Goal: Find specific page/section: Find specific page/section

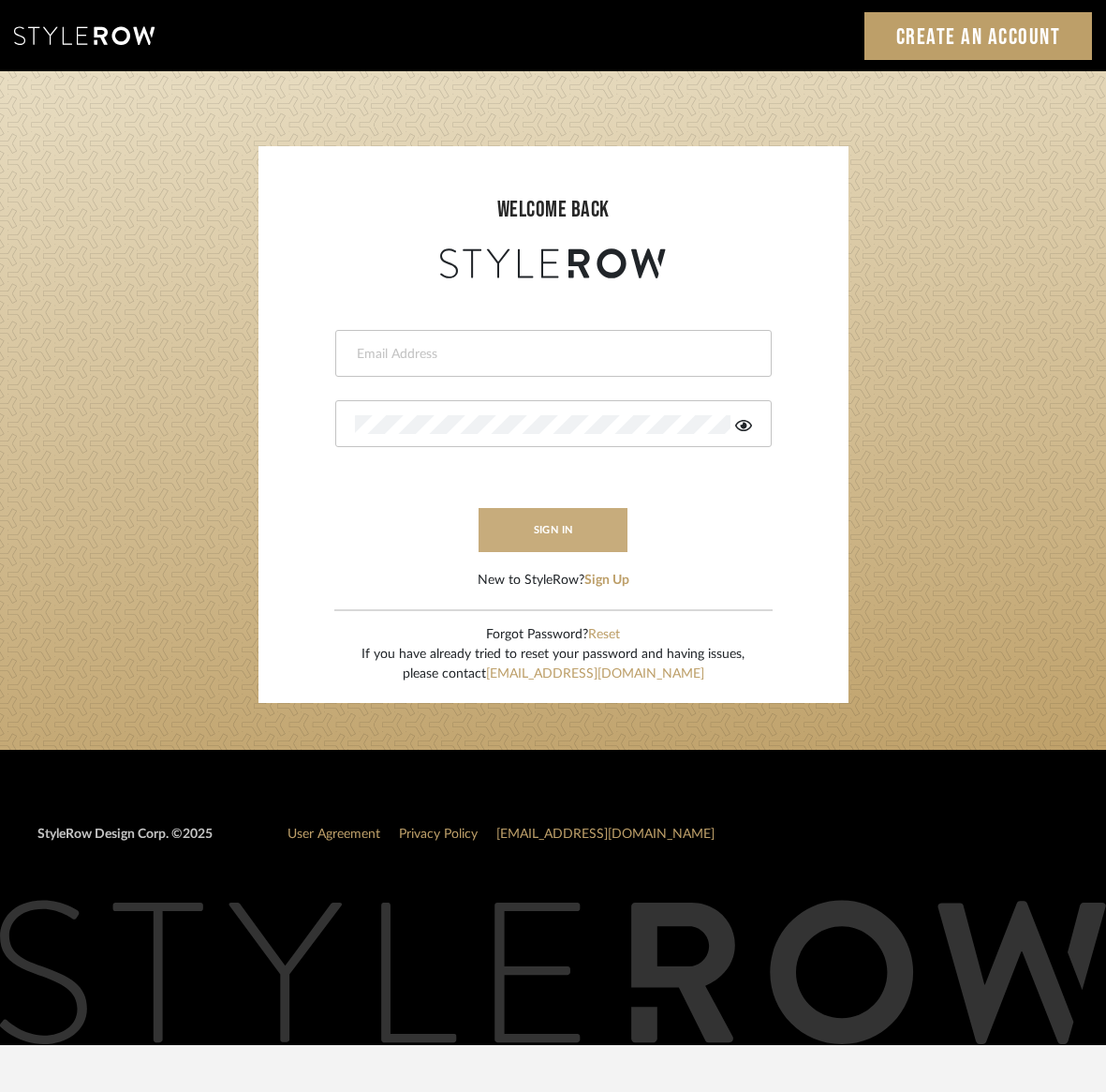
type input "[PERSON_NAME][EMAIL_ADDRESS][DOMAIN_NAME]"
click at [559, 529] on button "sign in" at bounding box center [553, 530] width 150 height 44
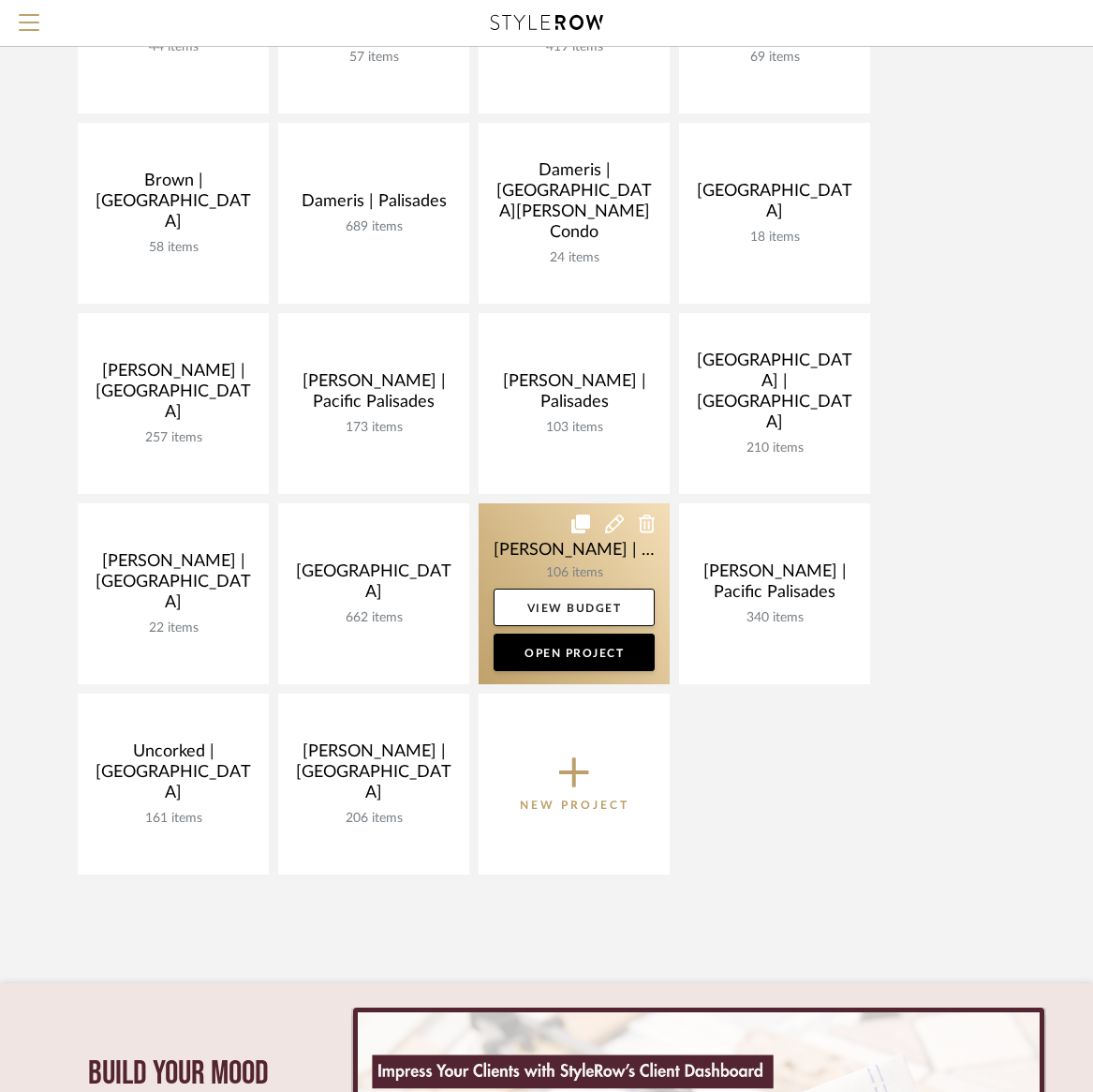
scroll to position [335, 0]
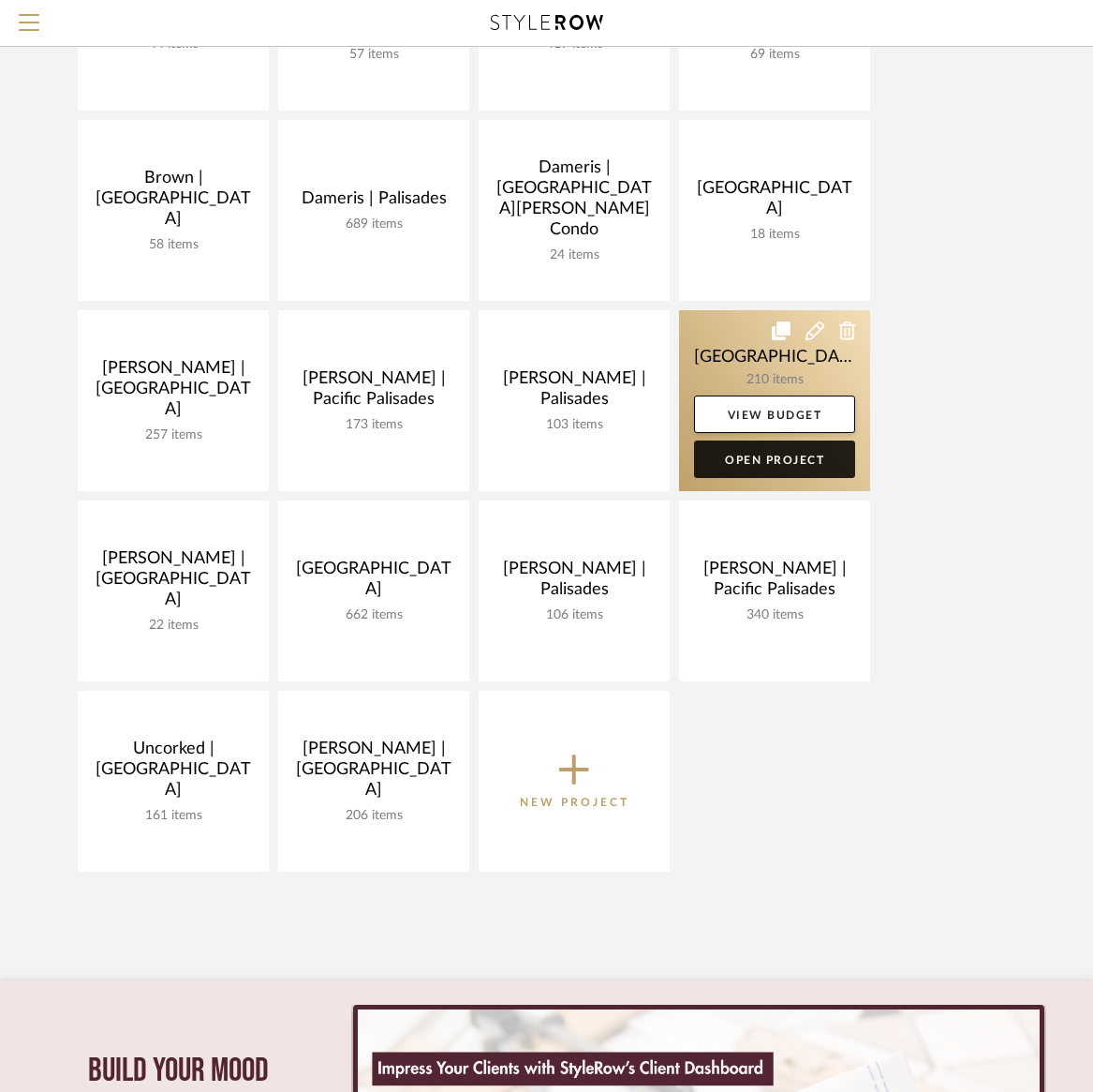
click at [750, 464] on link "Open Project" at bounding box center [774, 459] width 161 height 38
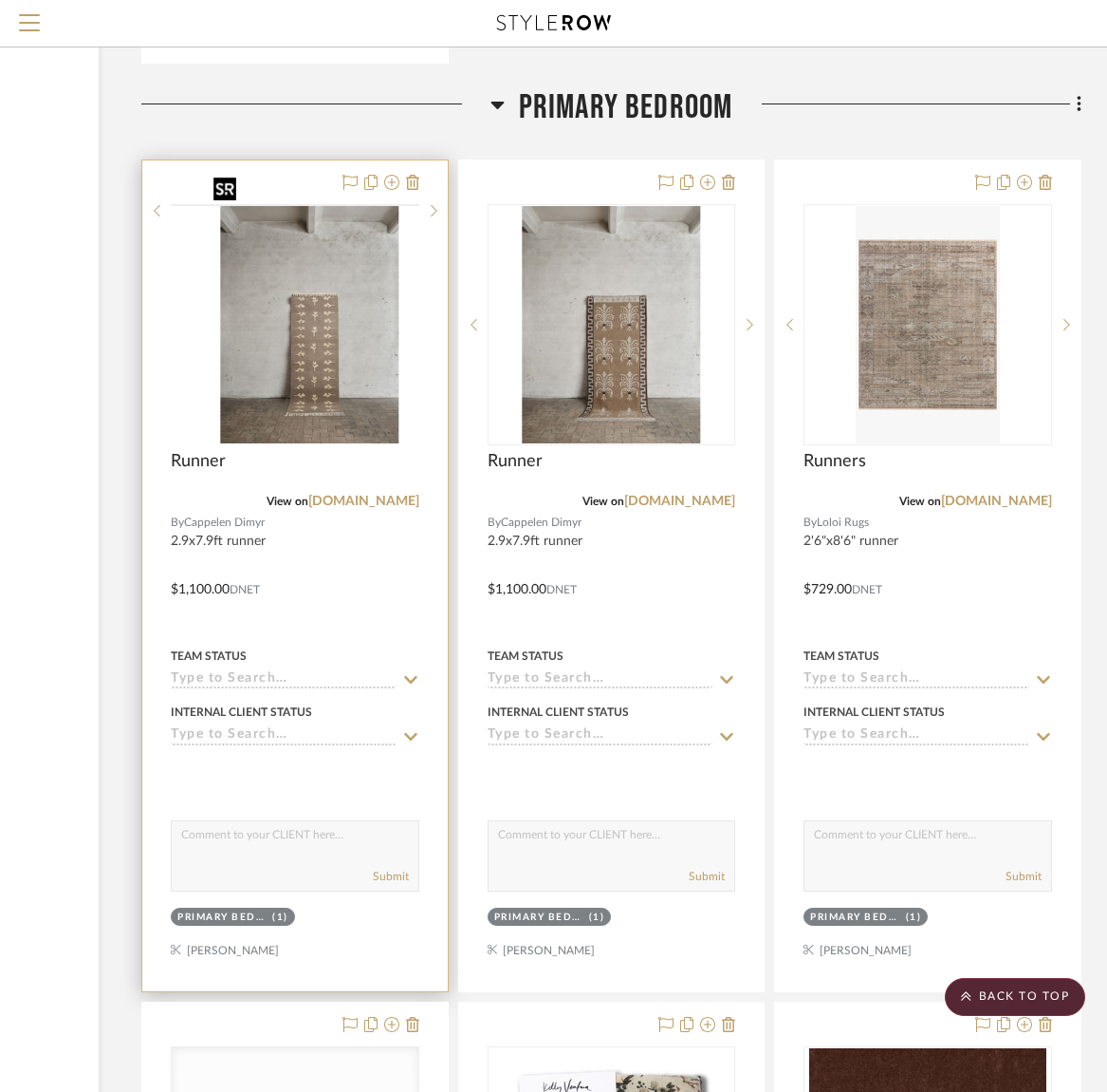
scroll to position [26530, 258]
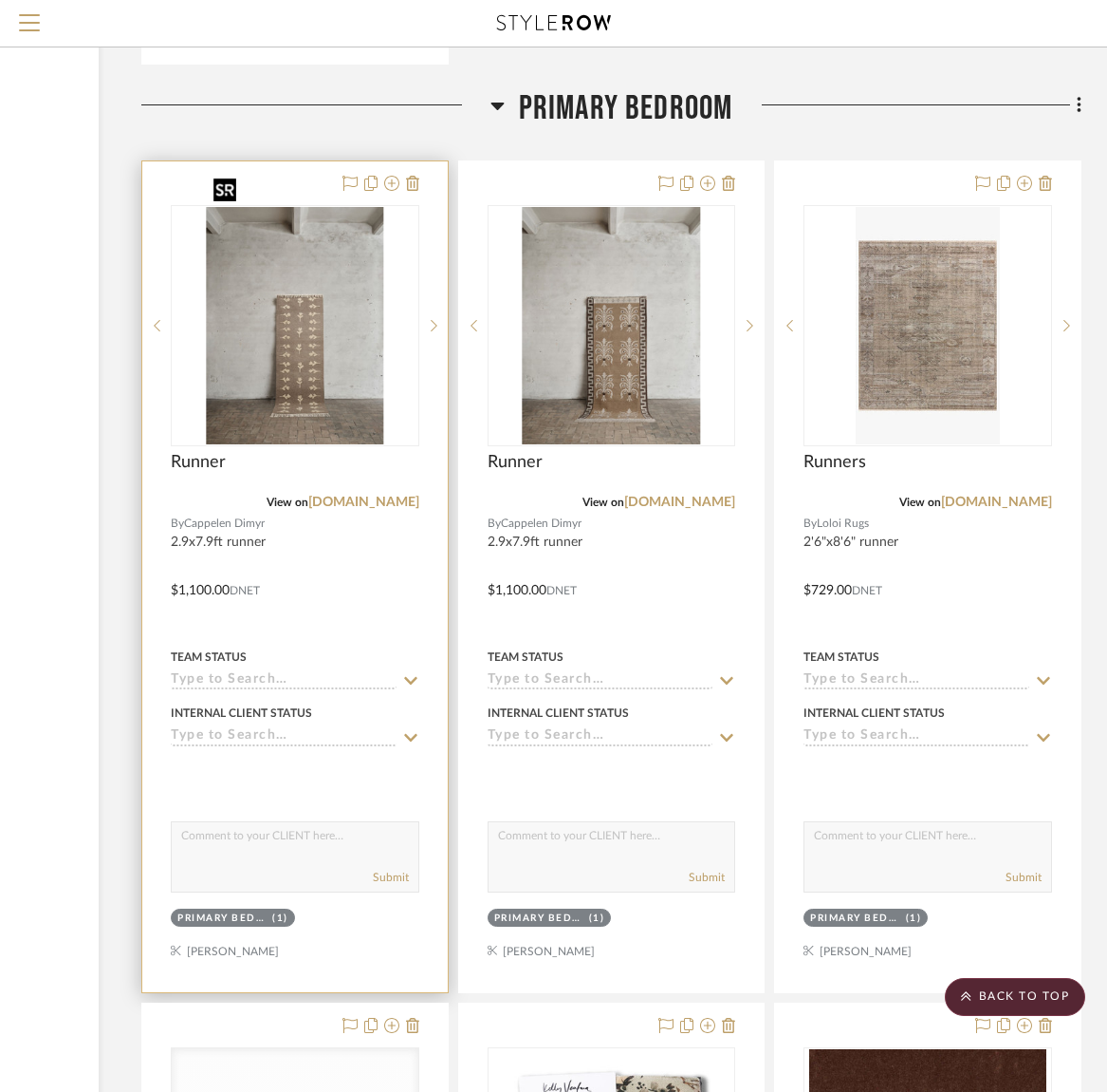
click at [295, 326] on img "0" at bounding box center [294, 325] width 178 height 237
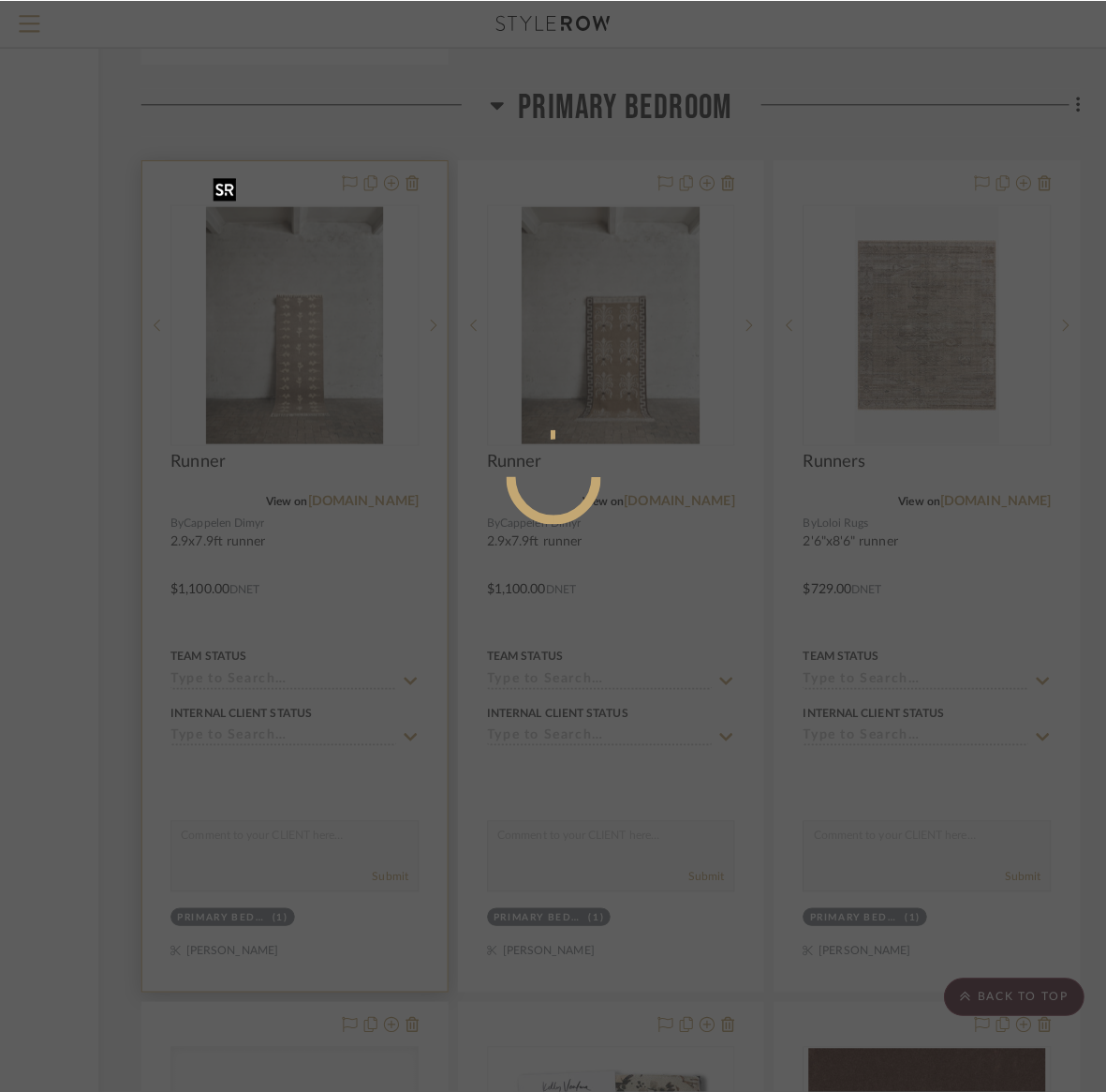
scroll to position [0, 0]
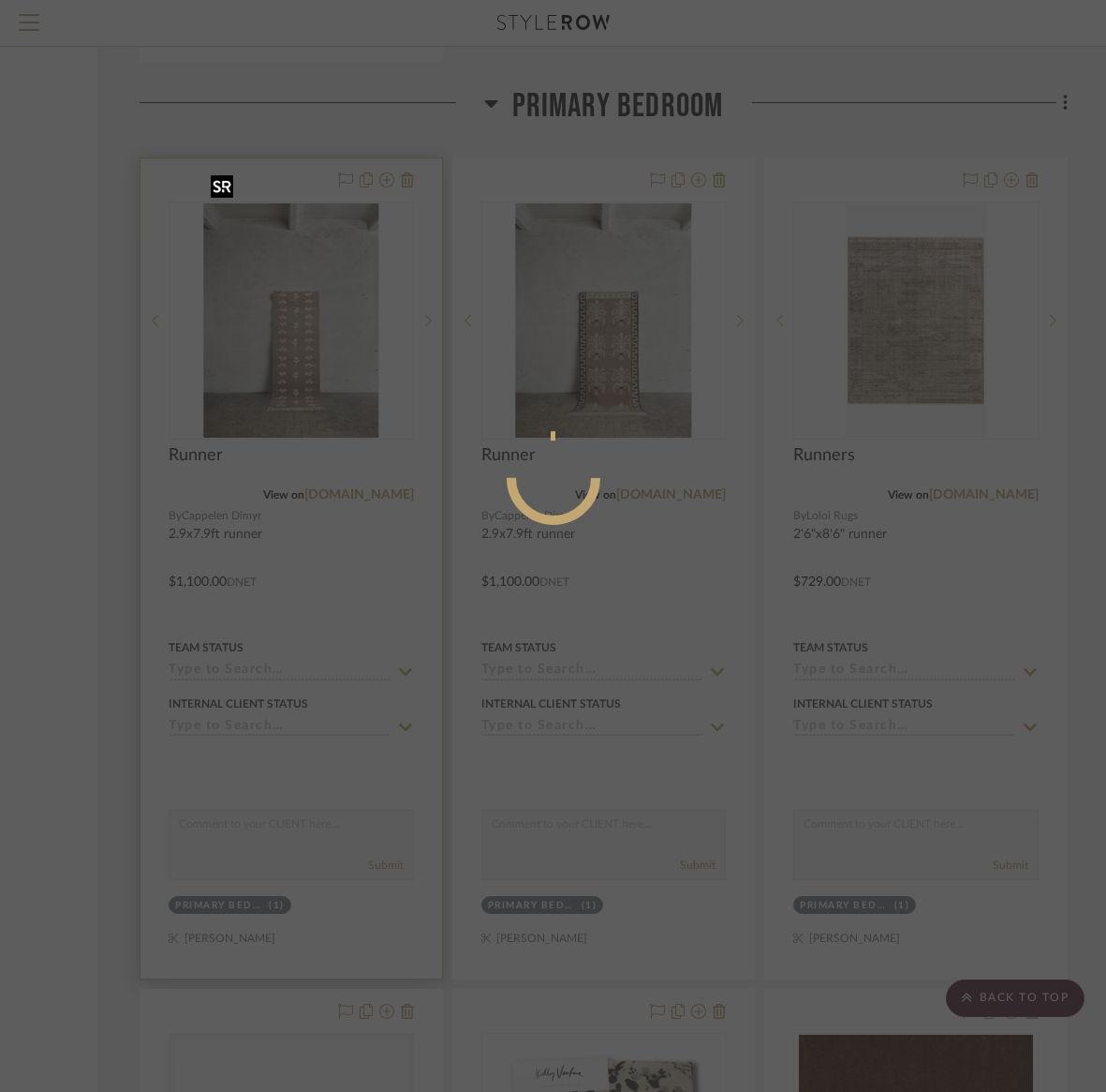
click at [292, 322] on div at bounding box center [553, 546] width 1106 height 1092
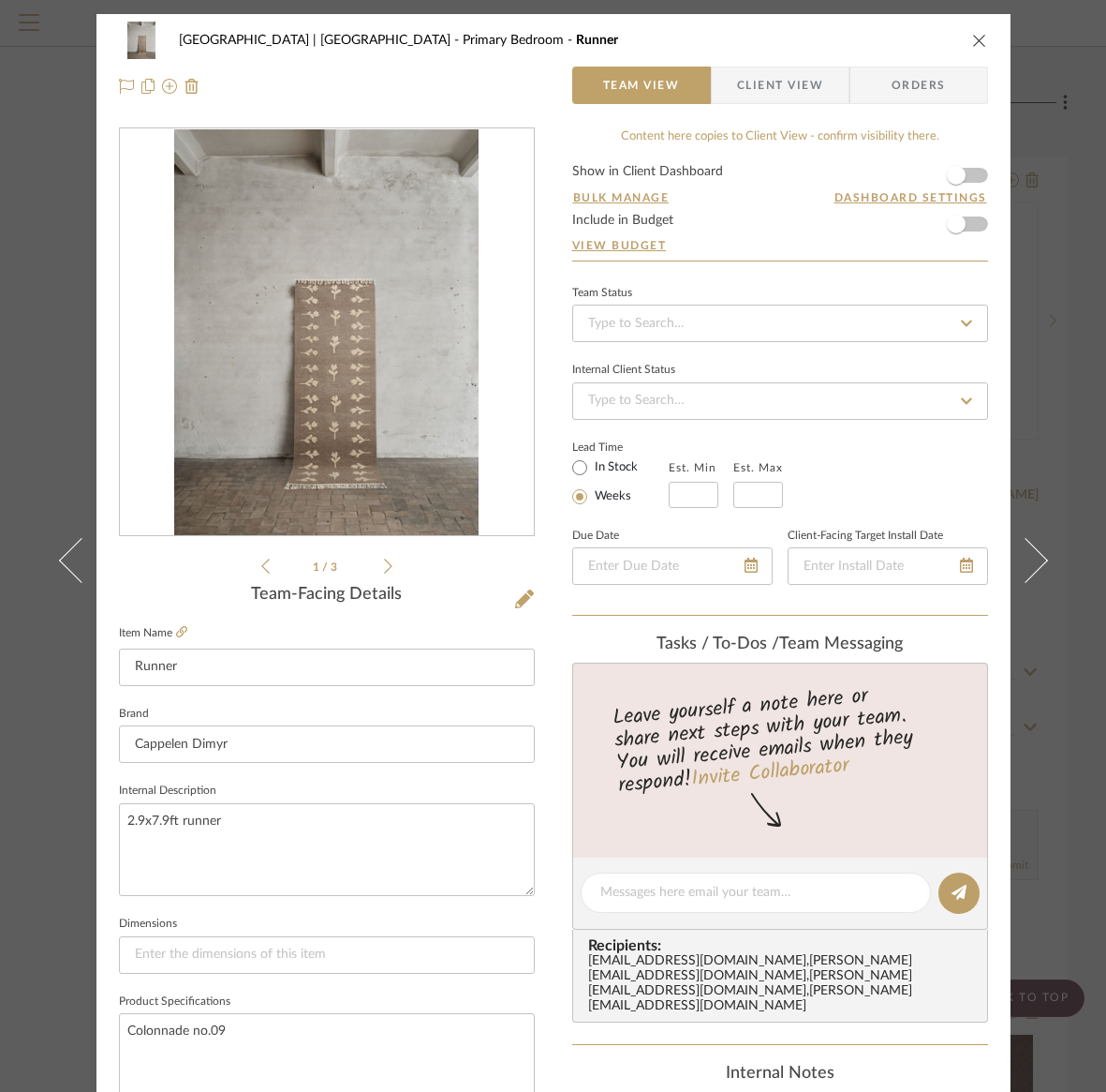
click at [972, 40] on icon "close" at bounding box center [980, 40] width 15 height 15
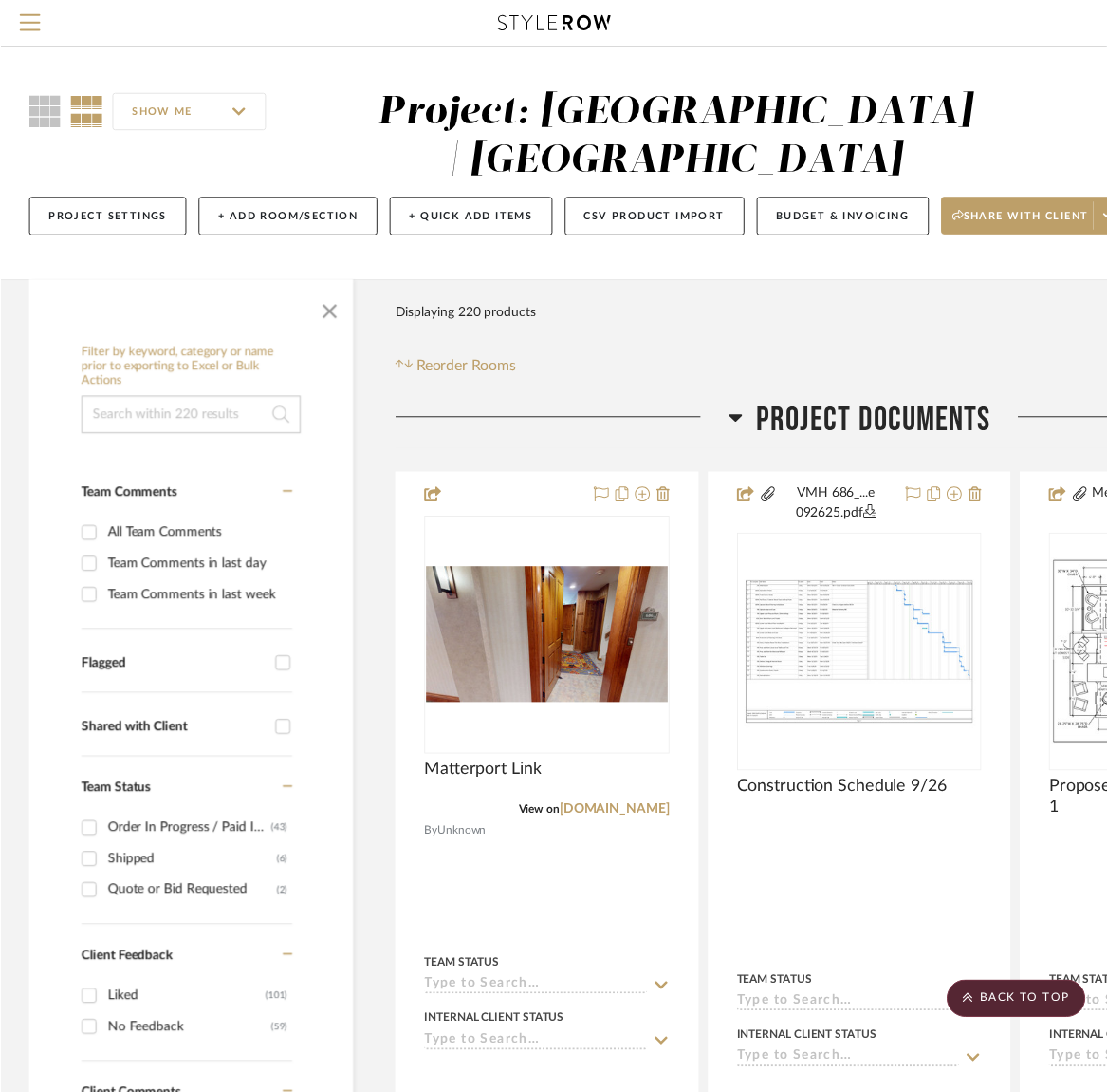
scroll to position [26530, 258]
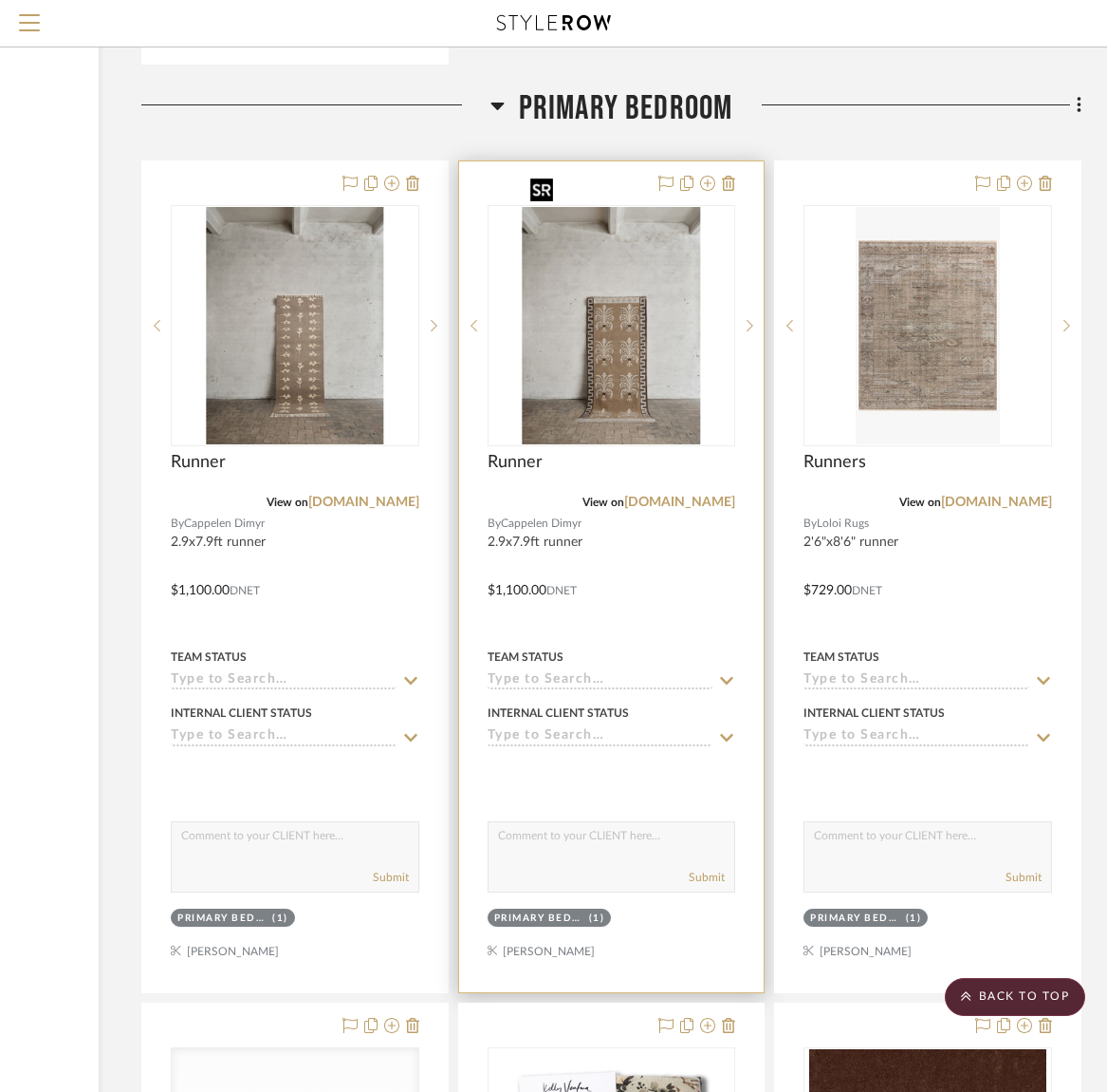
click at [622, 332] on img "0" at bounding box center [612, 325] width 178 height 237
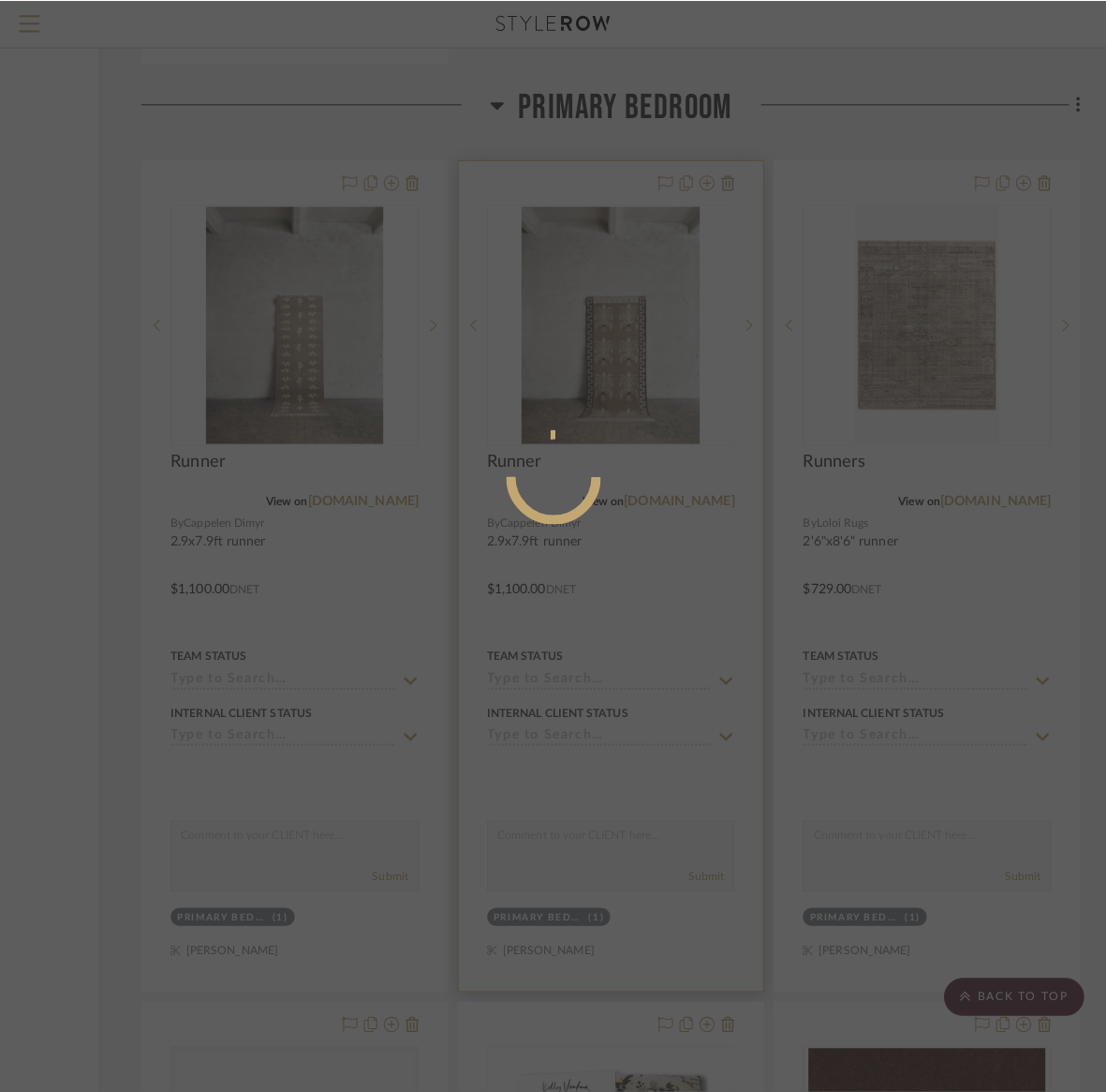
scroll to position [0, 0]
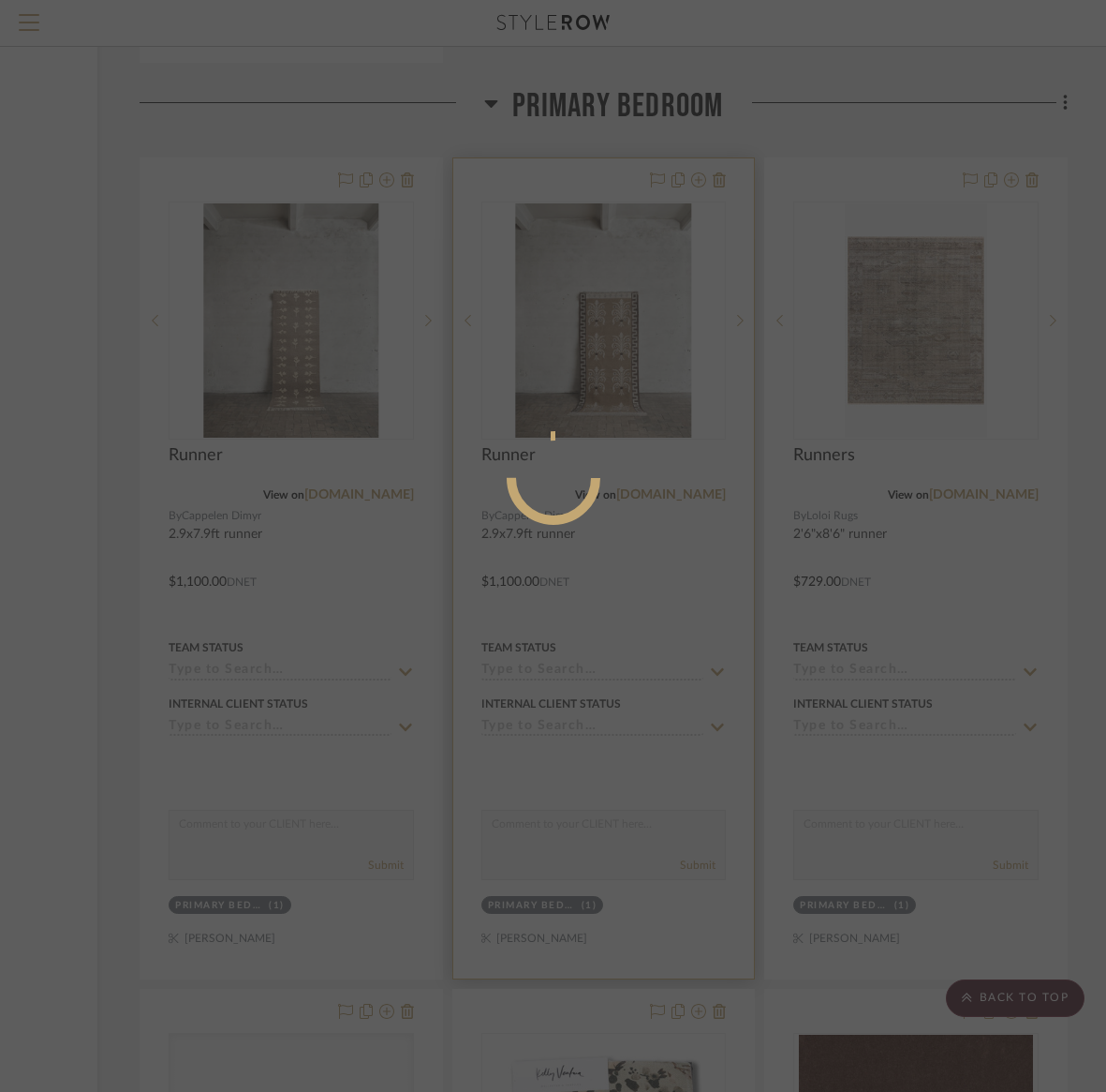
click at [614, 327] on div at bounding box center [553, 546] width 1106 height 1092
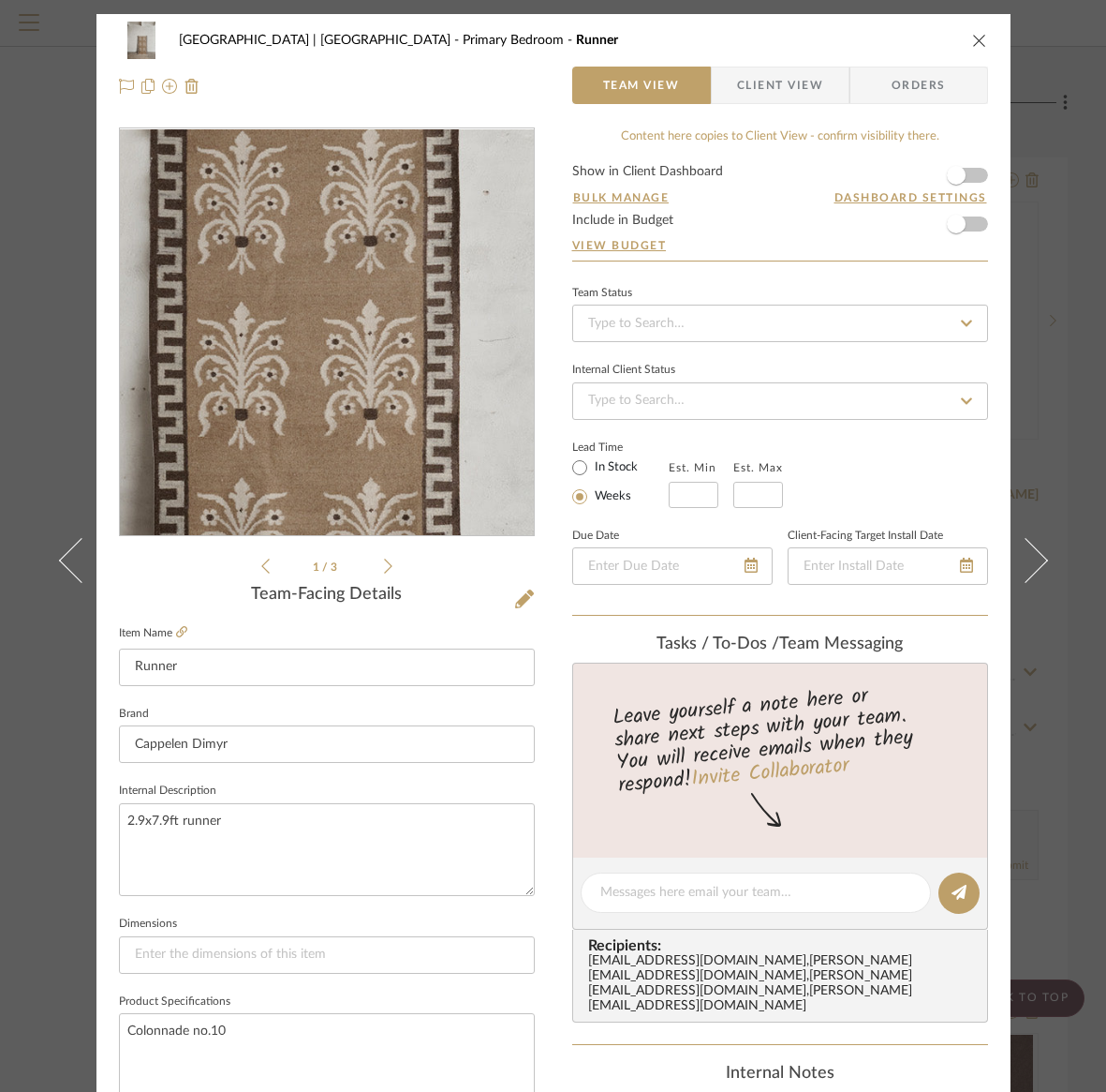
click at [337, 364] on img "0" at bounding box center [326, 332] width 306 height 406
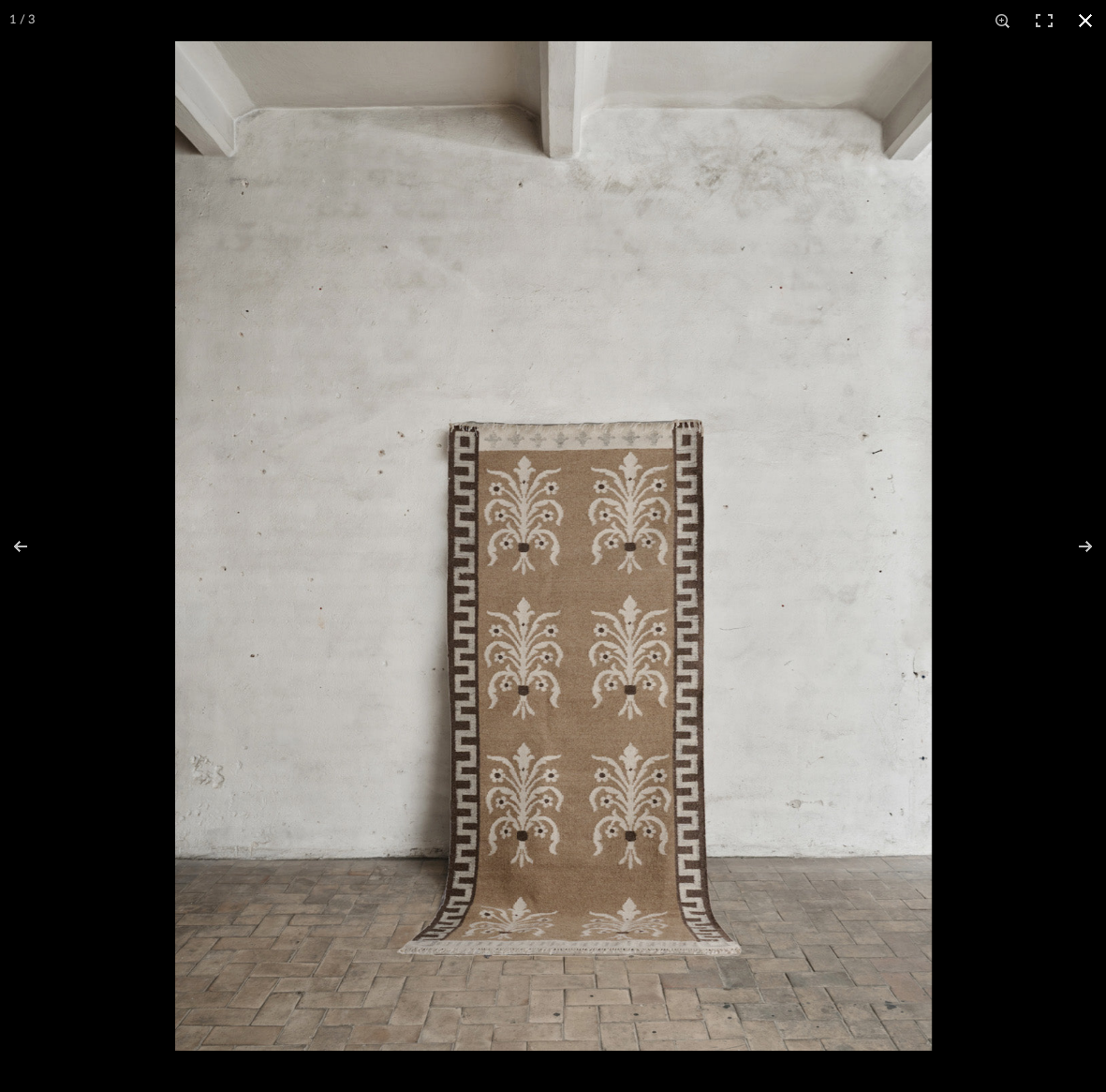
click at [1086, 16] on button at bounding box center [1086, 21] width 41 height 41
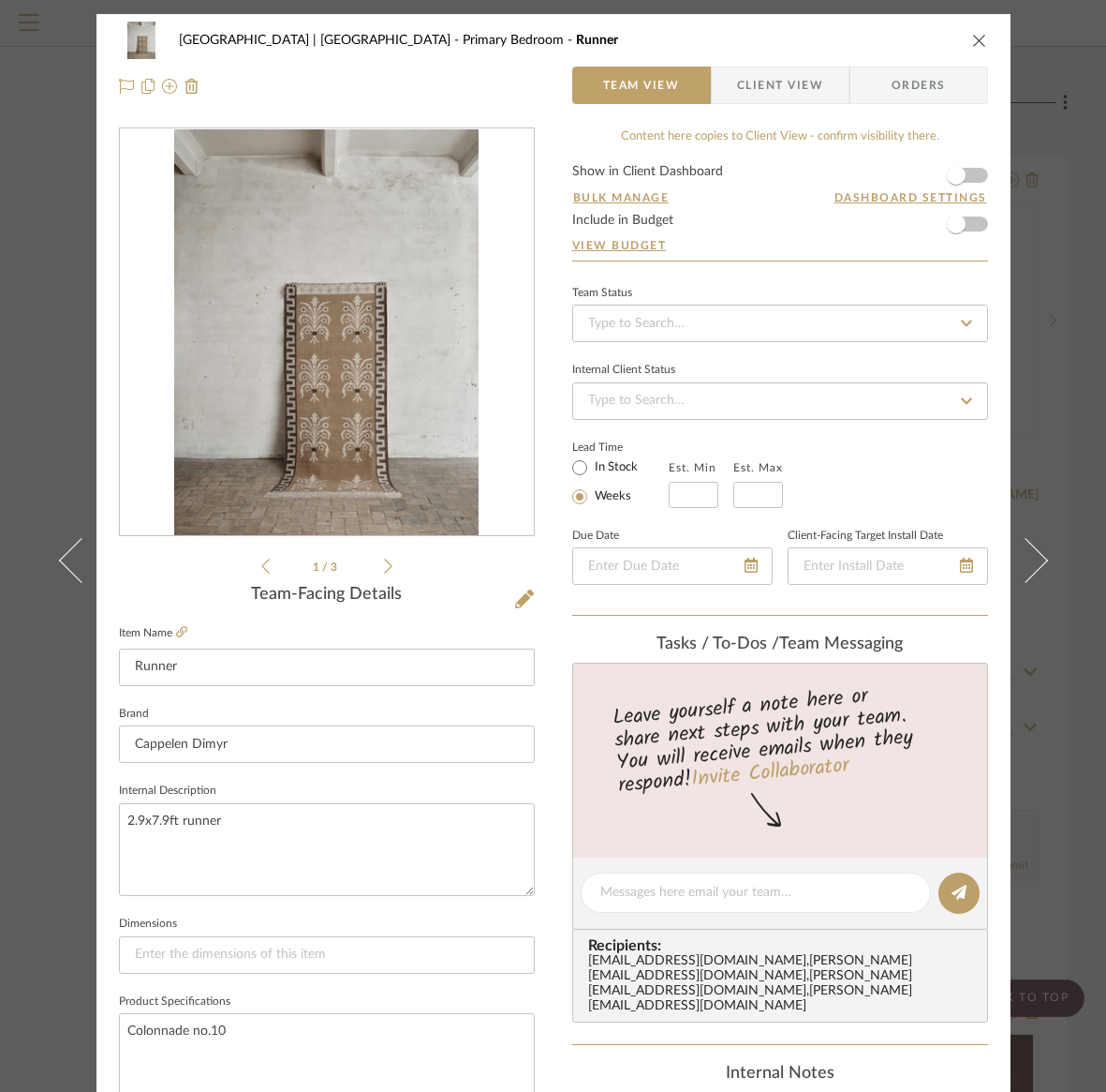
click at [972, 39] on icon "close" at bounding box center [980, 40] width 15 height 15
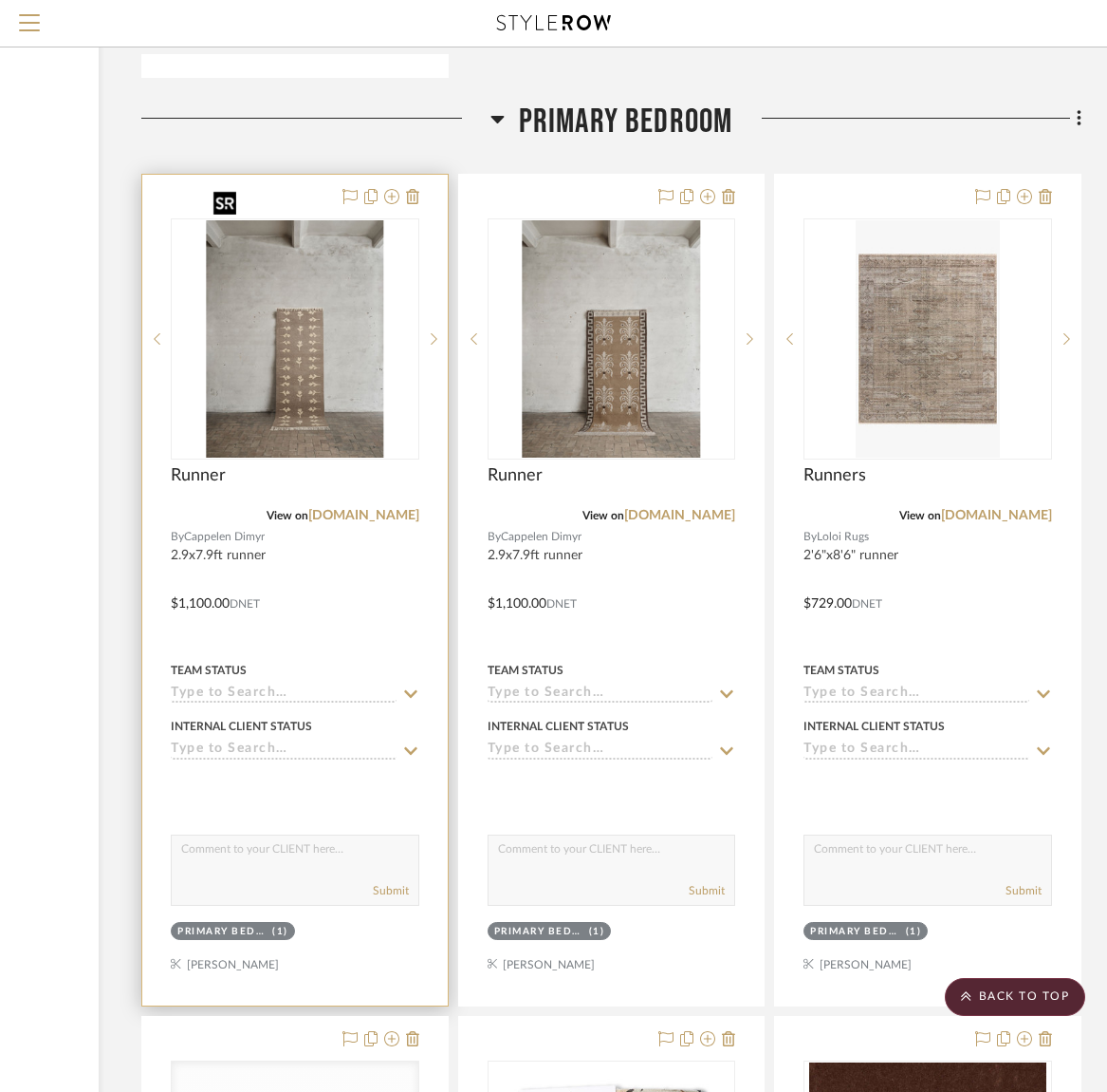
scroll to position [26513, 258]
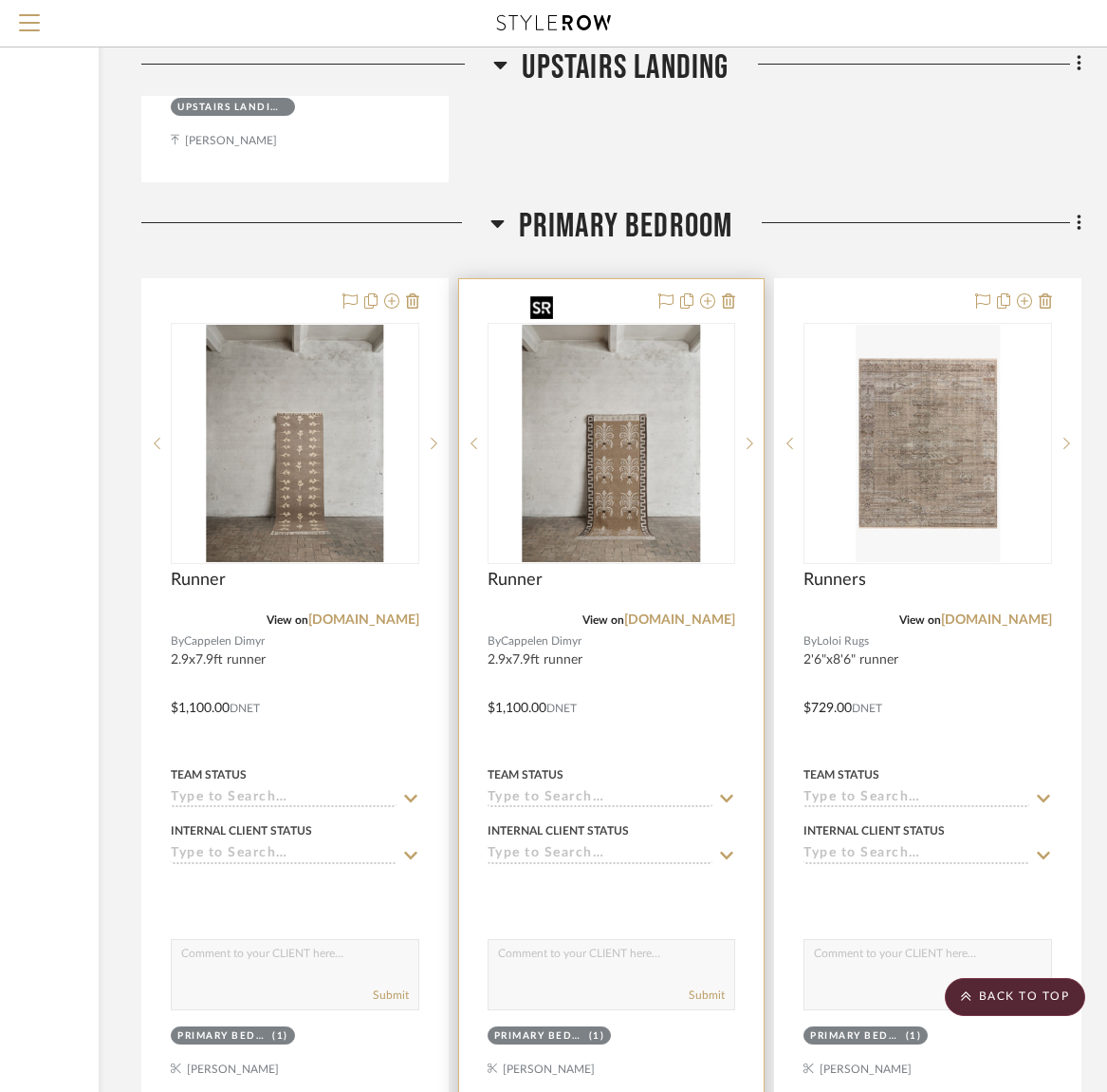
click at [594, 452] on img "0" at bounding box center [612, 443] width 178 height 237
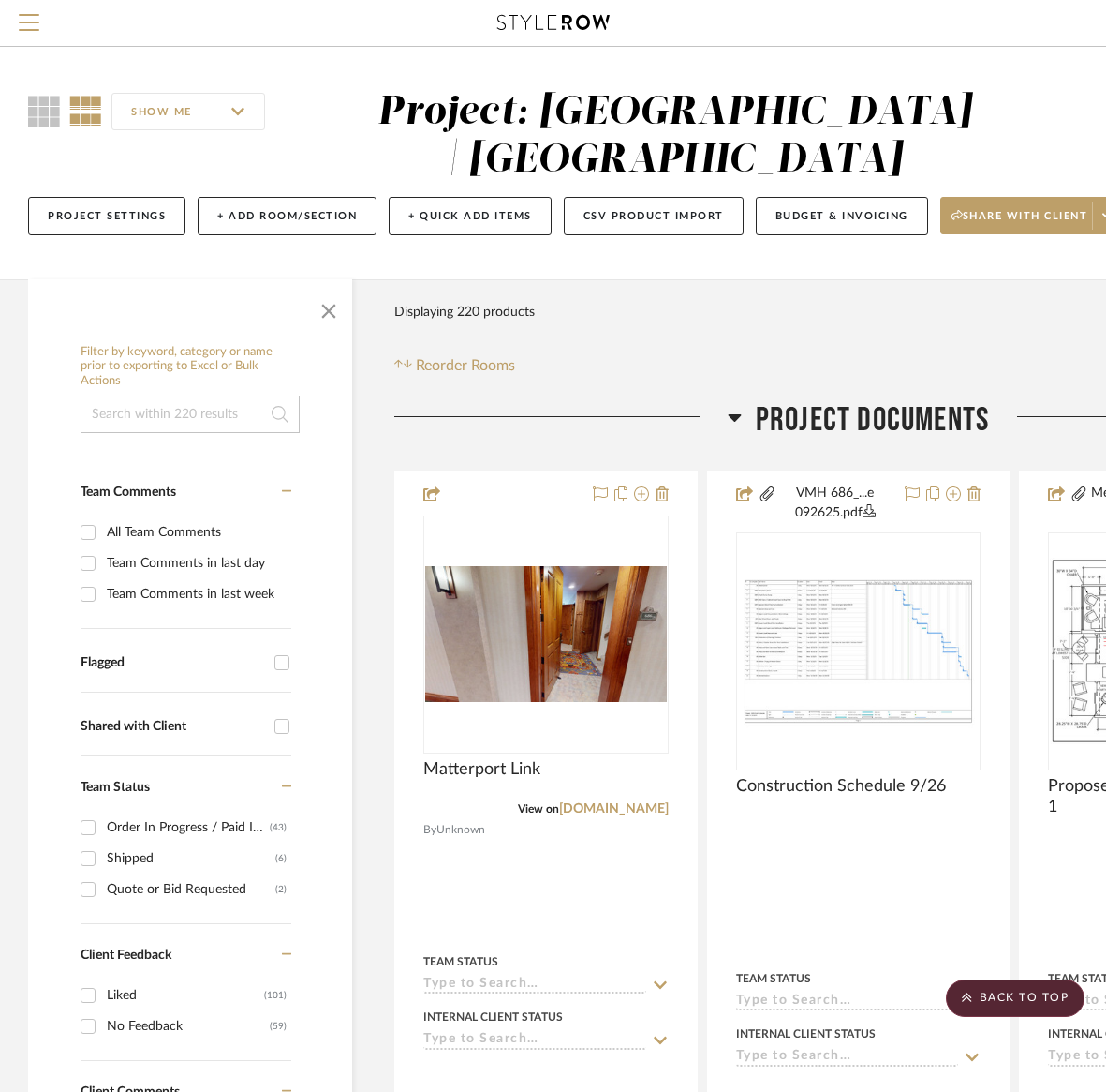
click at [0, 0] on div at bounding box center [0, 0] width 0 height 0
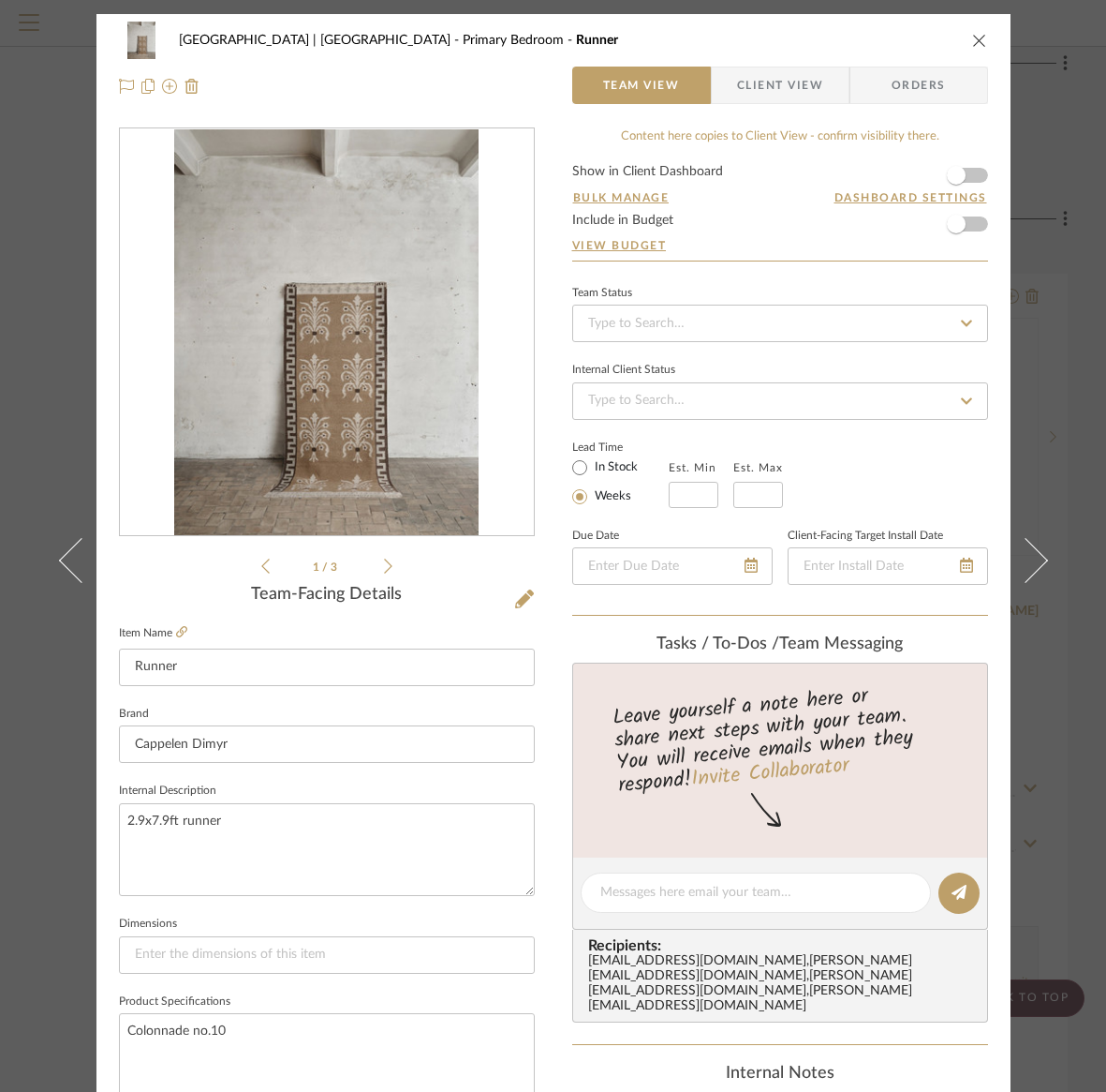
click at [973, 40] on icon "close" at bounding box center [980, 40] width 15 height 15
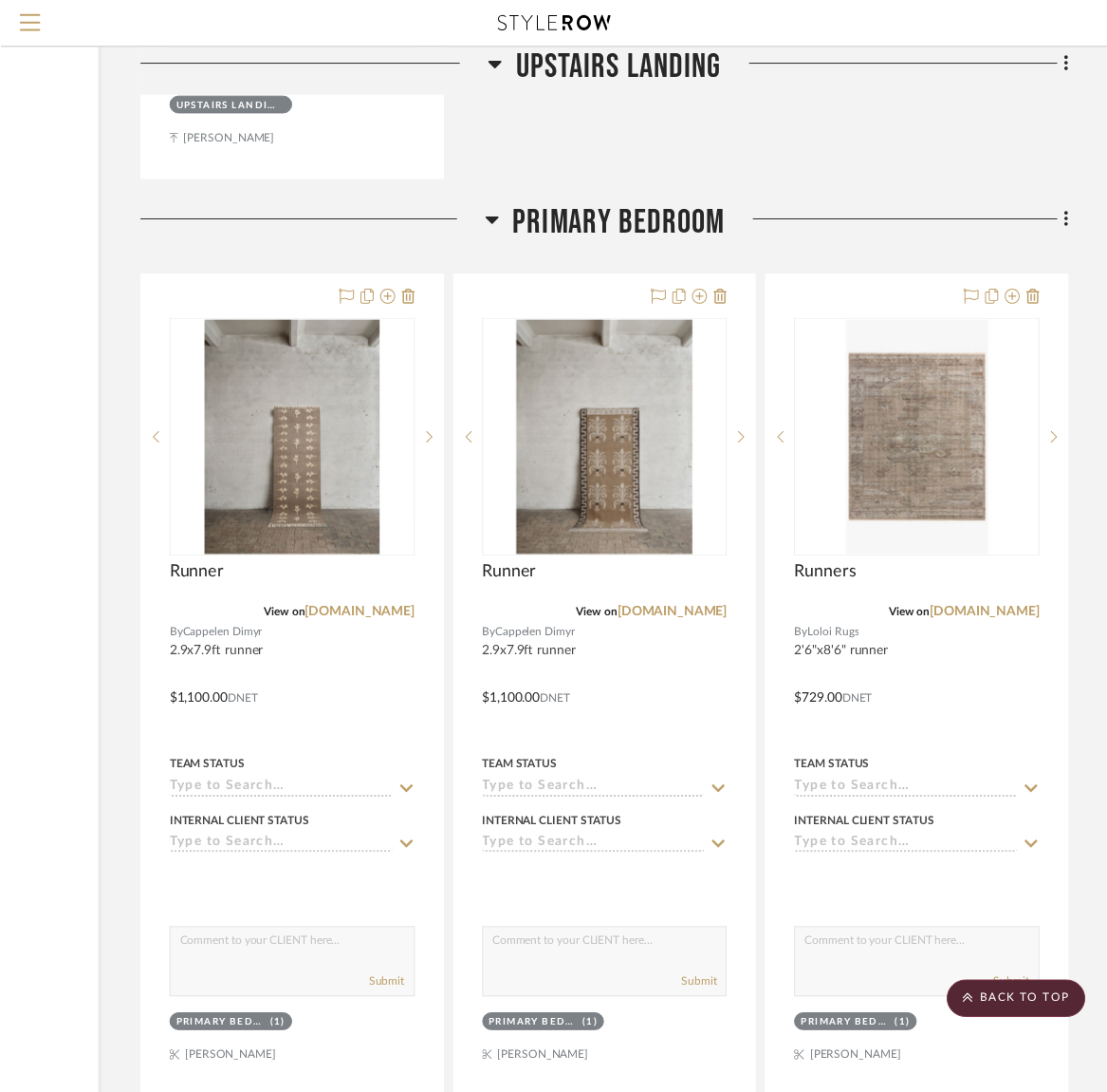
scroll to position [26413, 258]
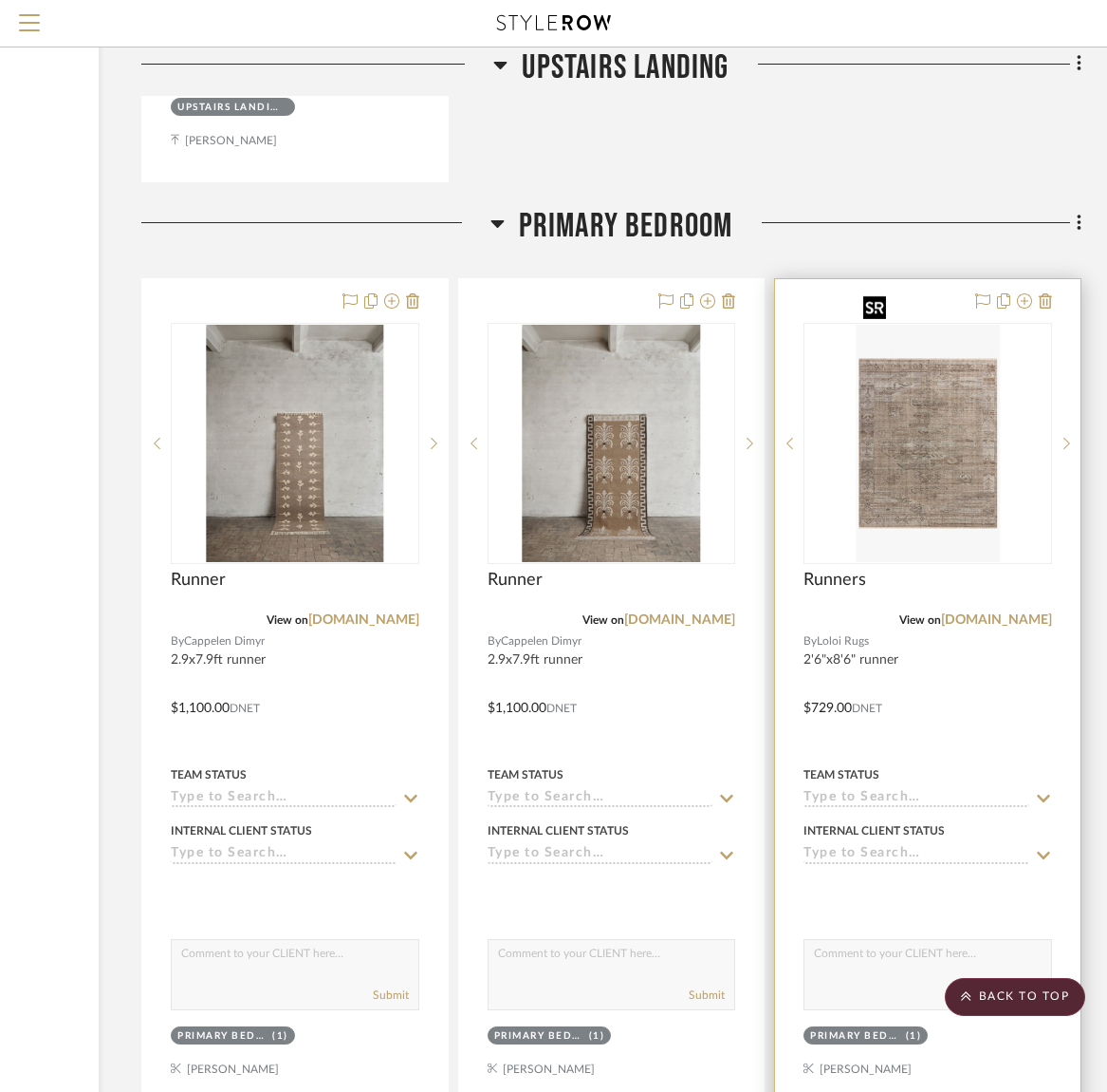
click at [933, 419] on img "0" at bounding box center [928, 443] width 143 height 237
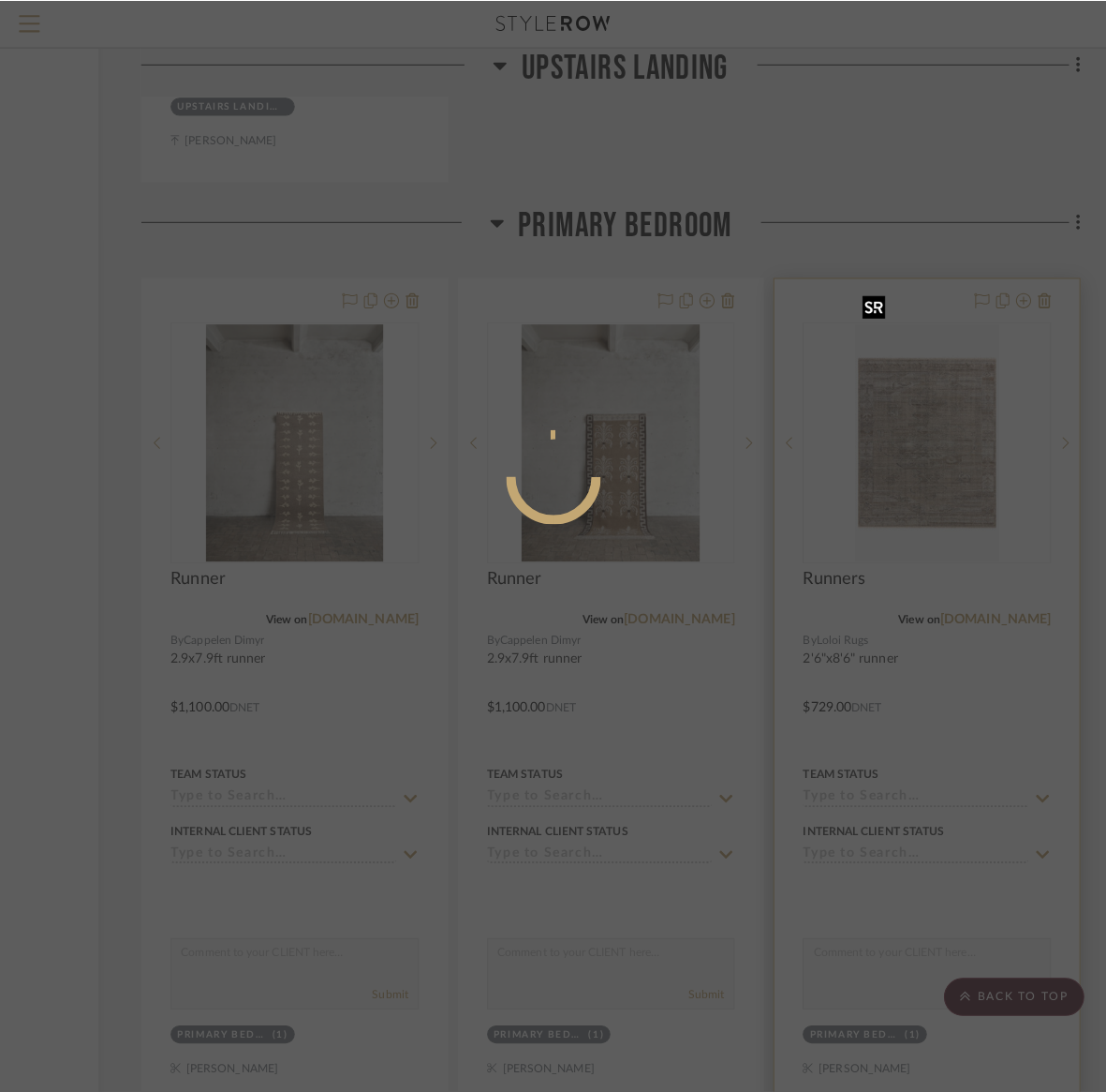
scroll to position [0, 0]
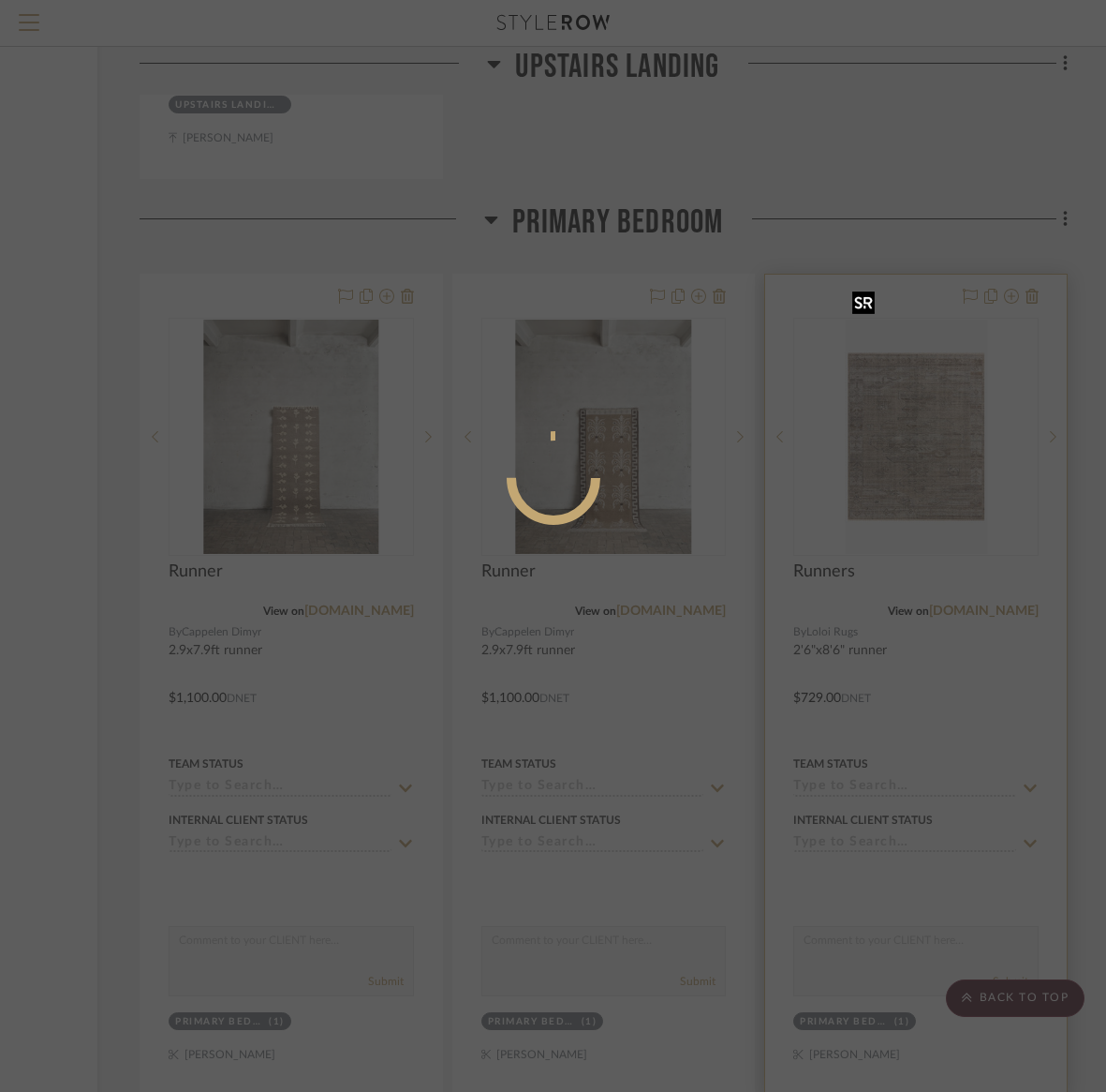
click at [921, 414] on div at bounding box center [553, 546] width 1106 height 1092
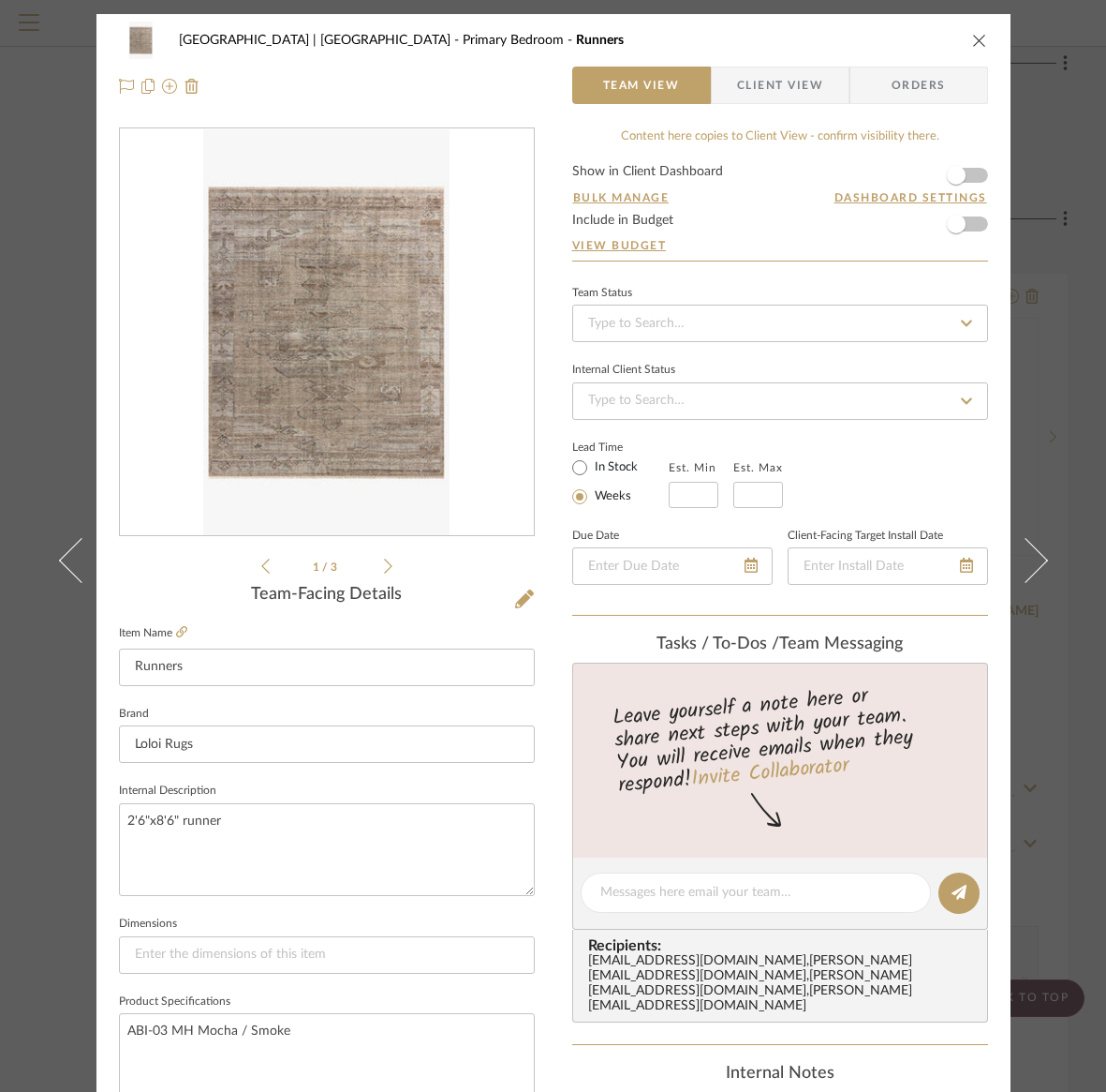
scroll to position [4, 0]
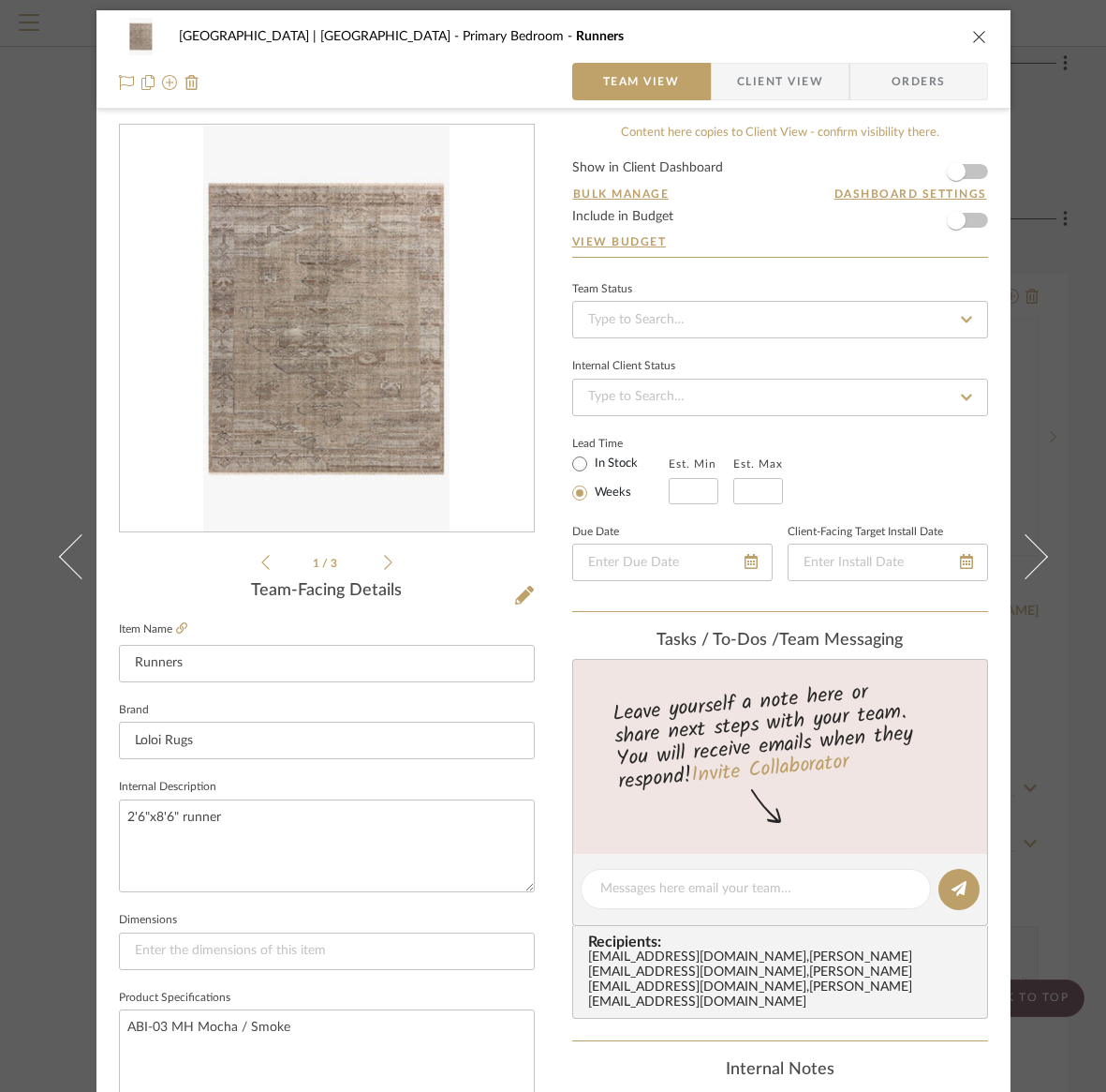
click at [972, 40] on icon "close" at bounding box center [980, 37] width 15 height 15
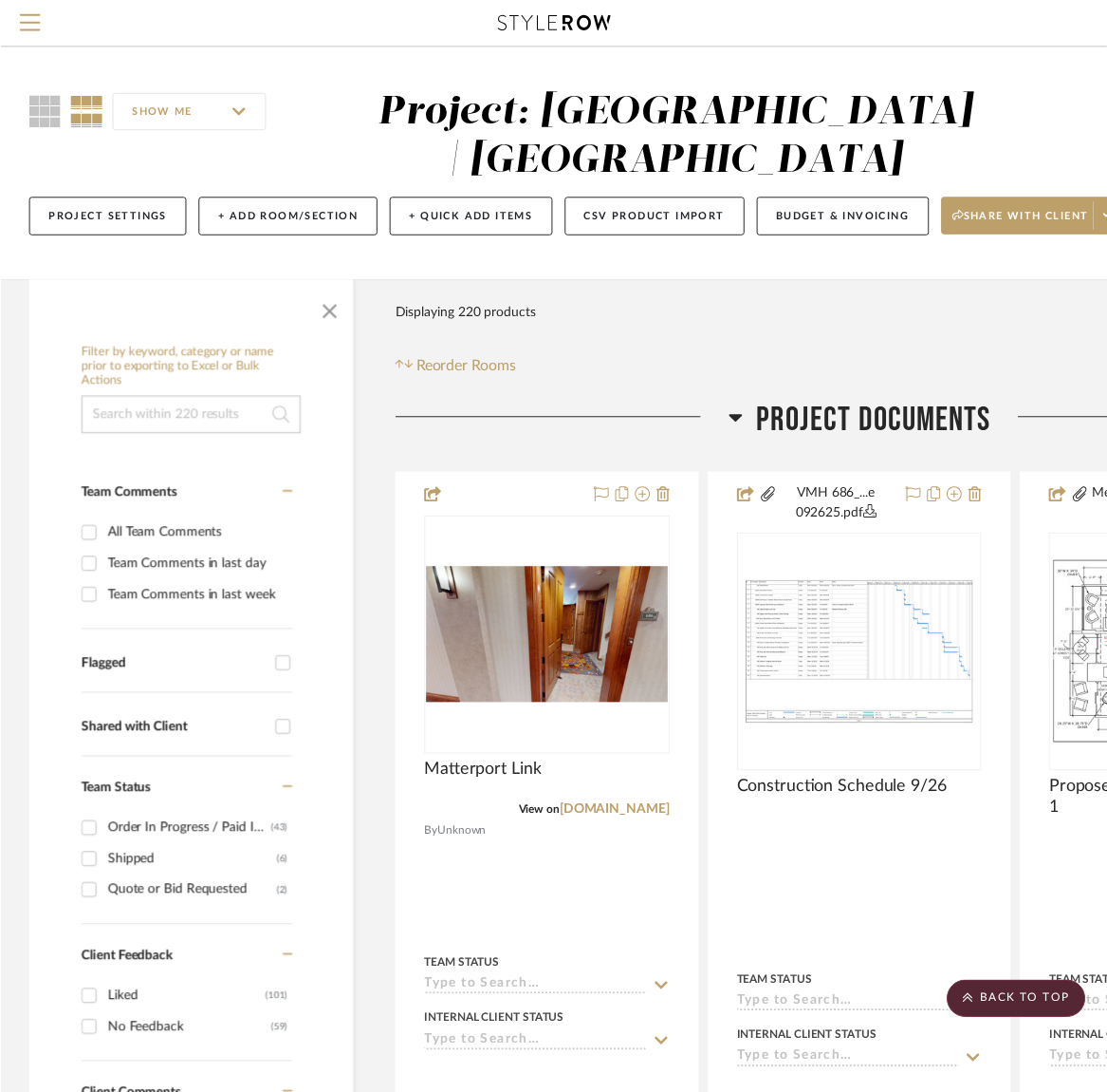
scroll to position [26413, 258]
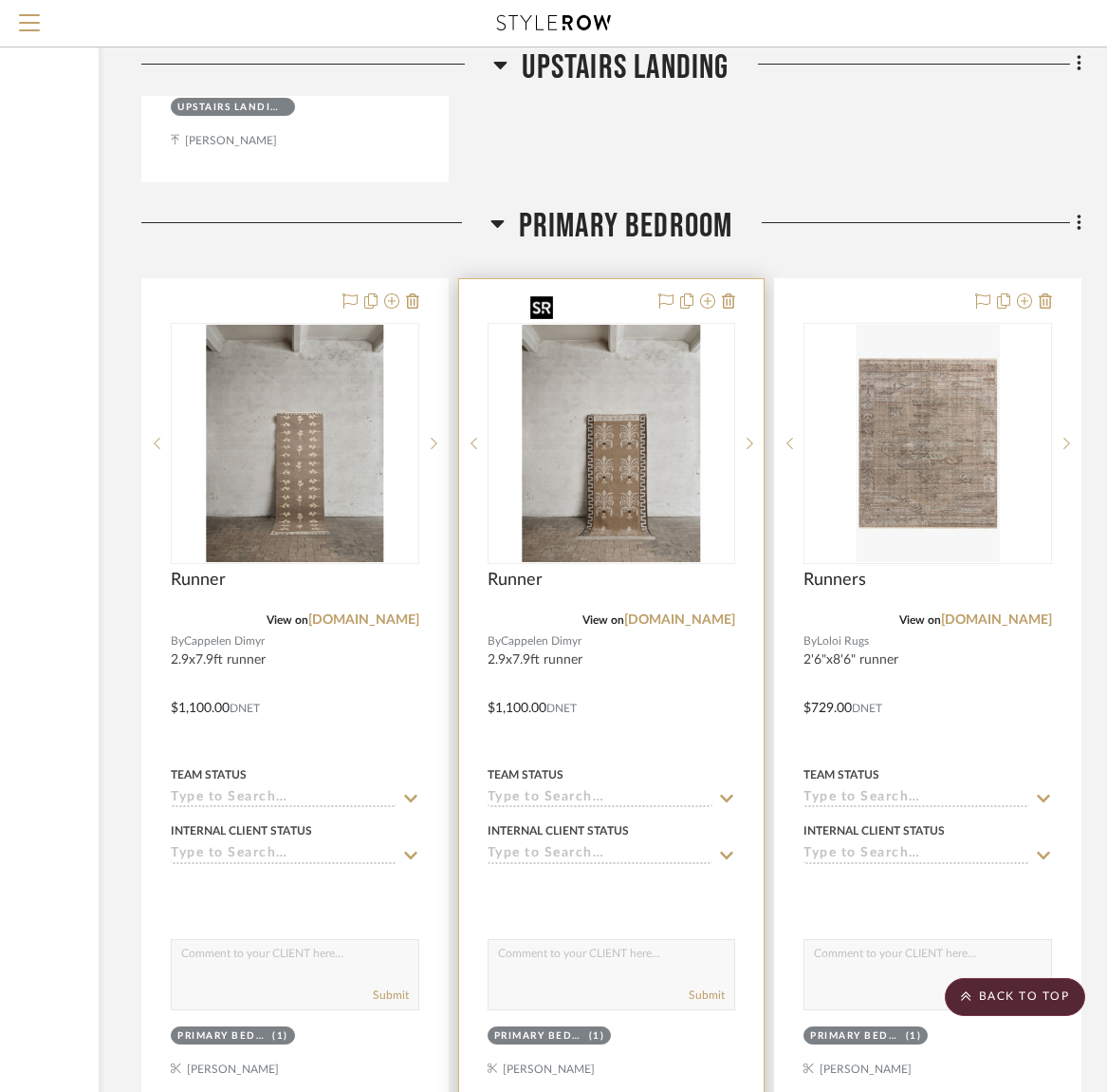
click at [637, 454] on img "0" at bounding box center [612, 443] width 178 height 237
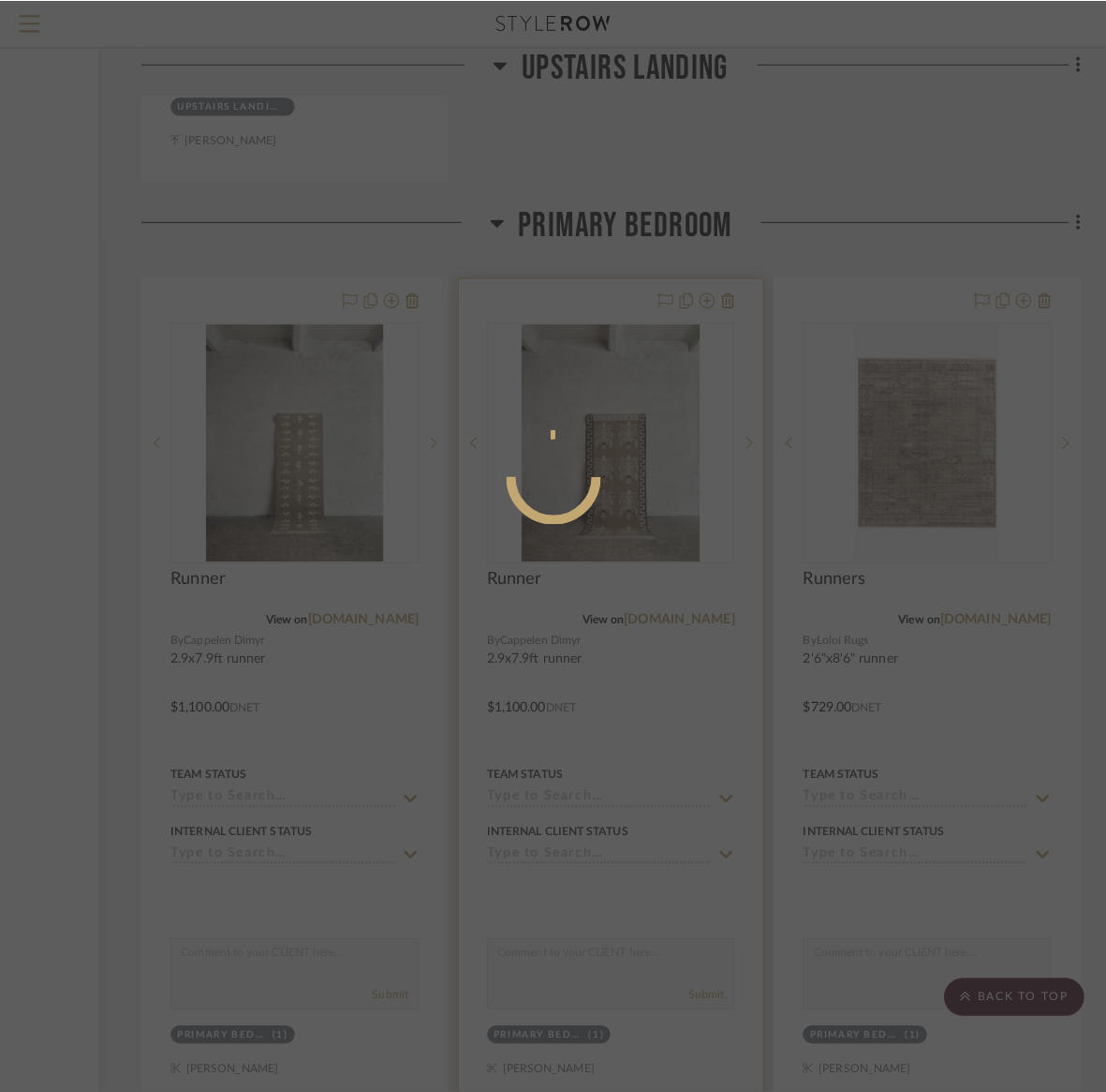
scroll to position [0, 0]
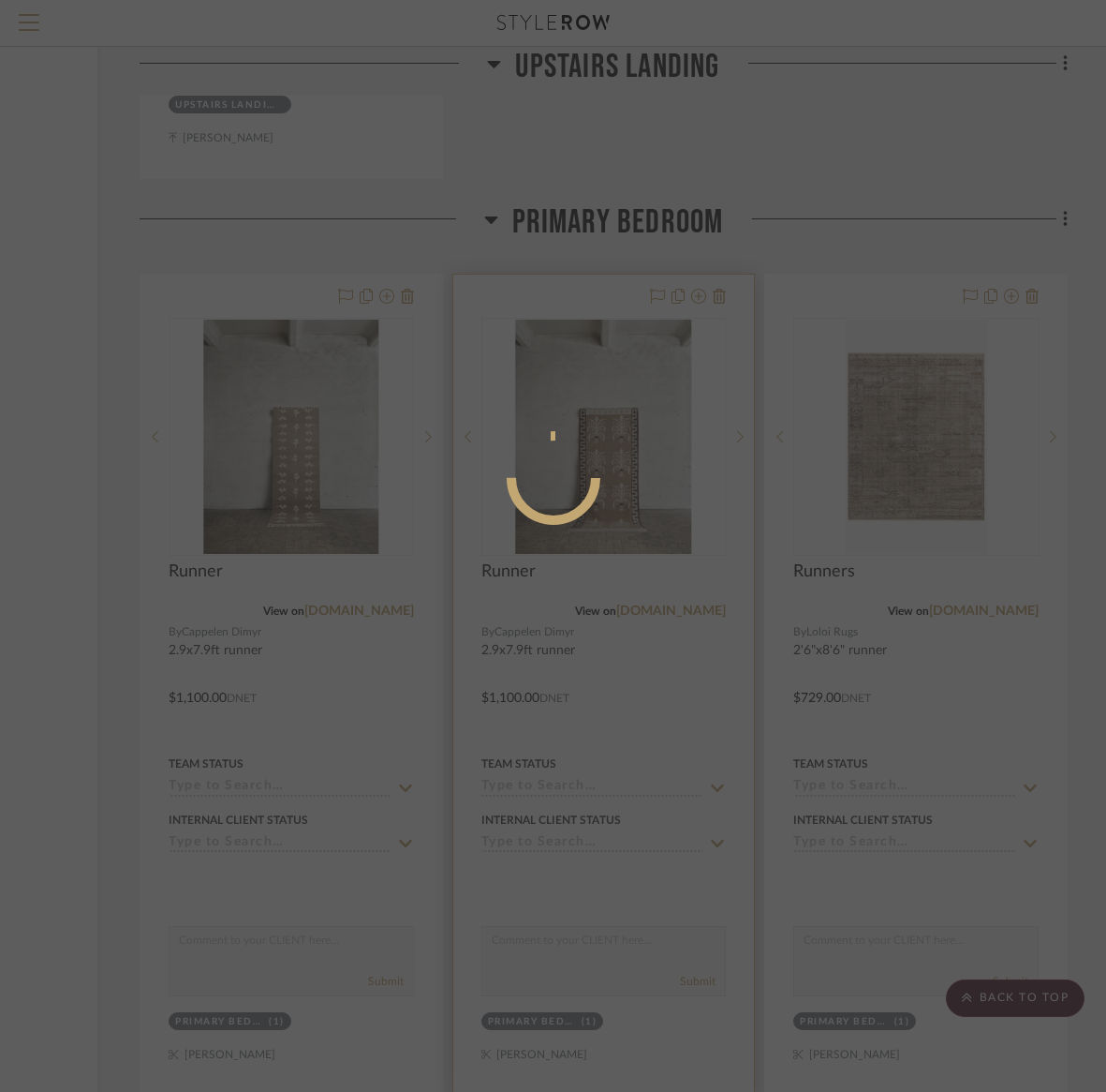
click at [629, 448] on div at bounding box center [553, 478] width 281 height 94
click at [12, 249] on div at bounding box center [553, 546] width 1106 height 1092
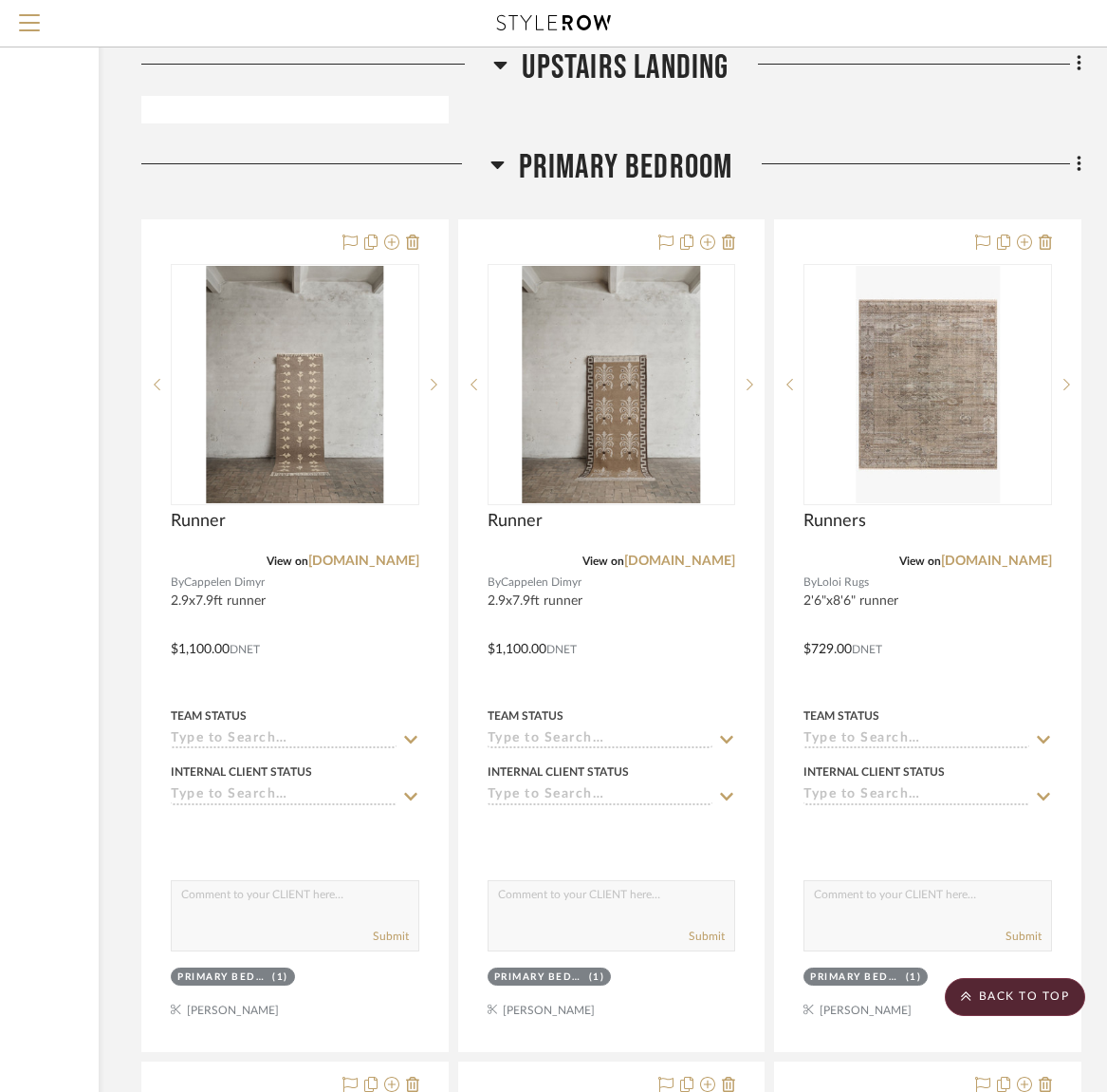
scroll to position [26476, 258]
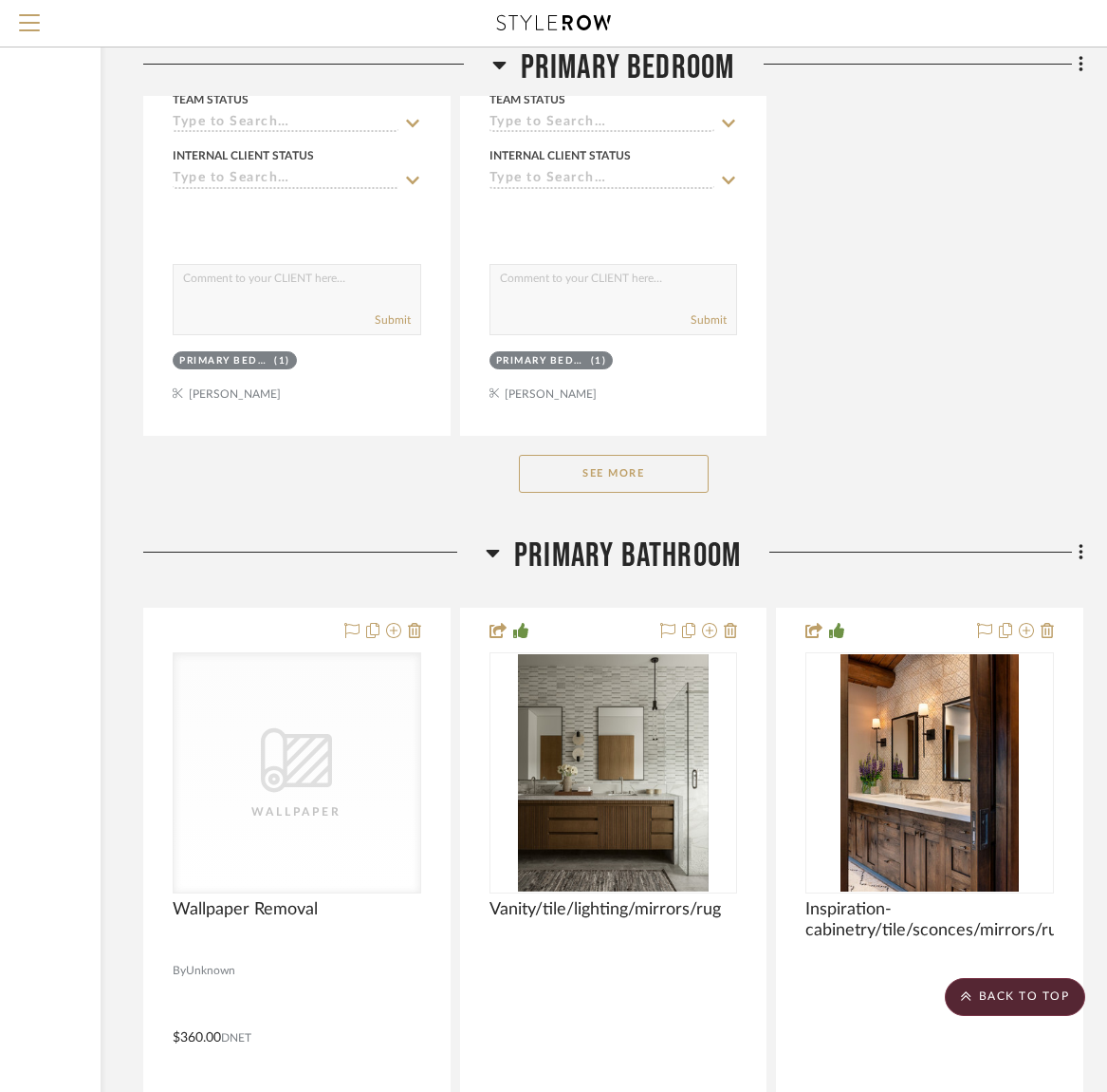
click at [620, 455] on button "See More" at bounding box center [614, 474] width 190 height 38
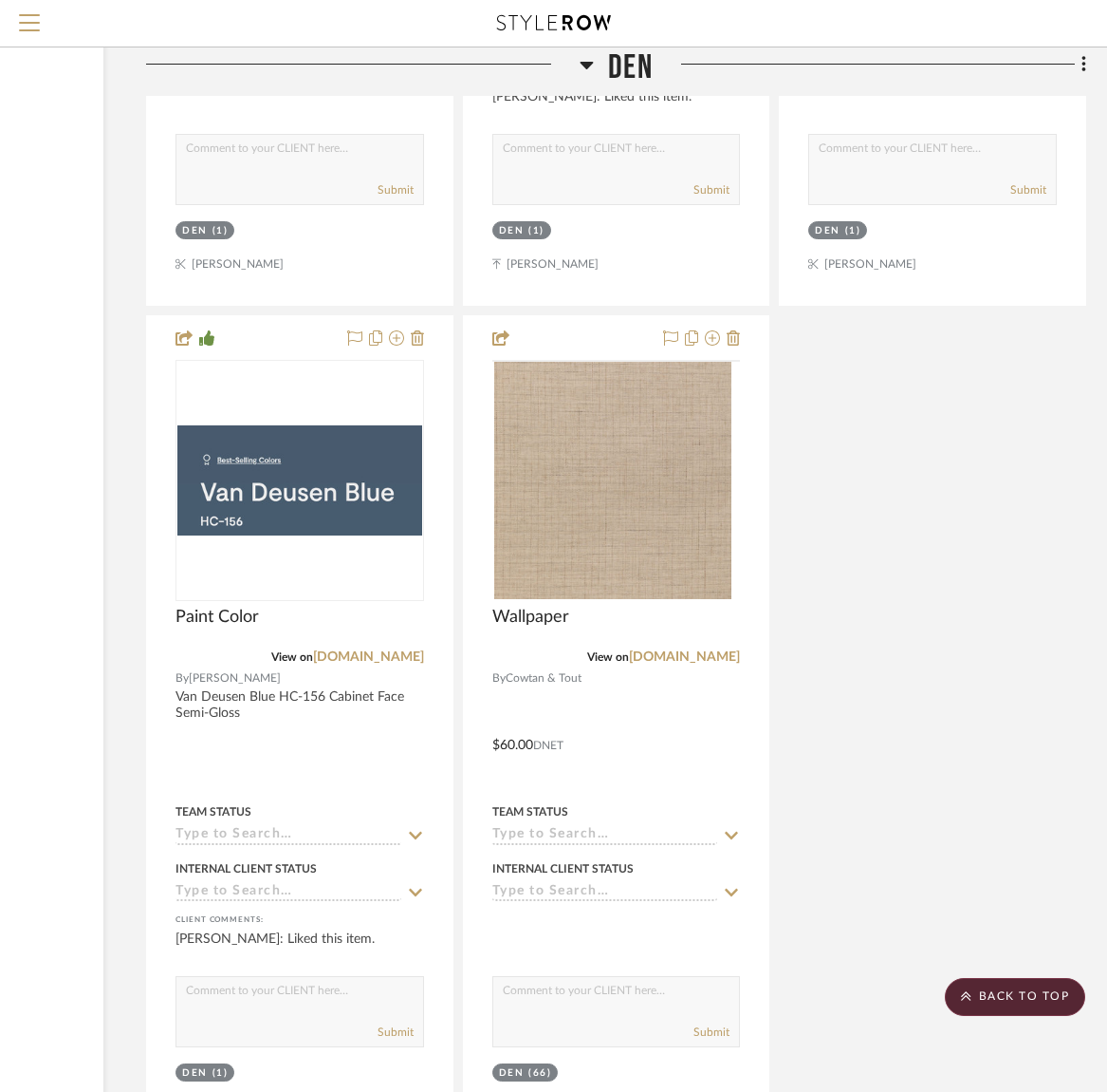
scroll to position [19985, 253]
